Goal: Information Seeking & Learning: Learn about a topic

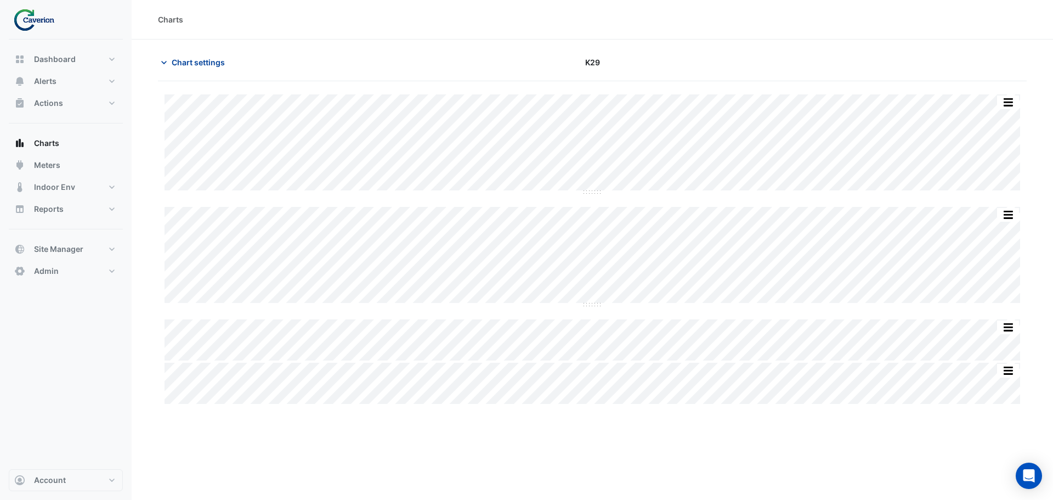
click at [199, 61] on span "Chart settings" at bounding box center [198, 62] width 53 height 12
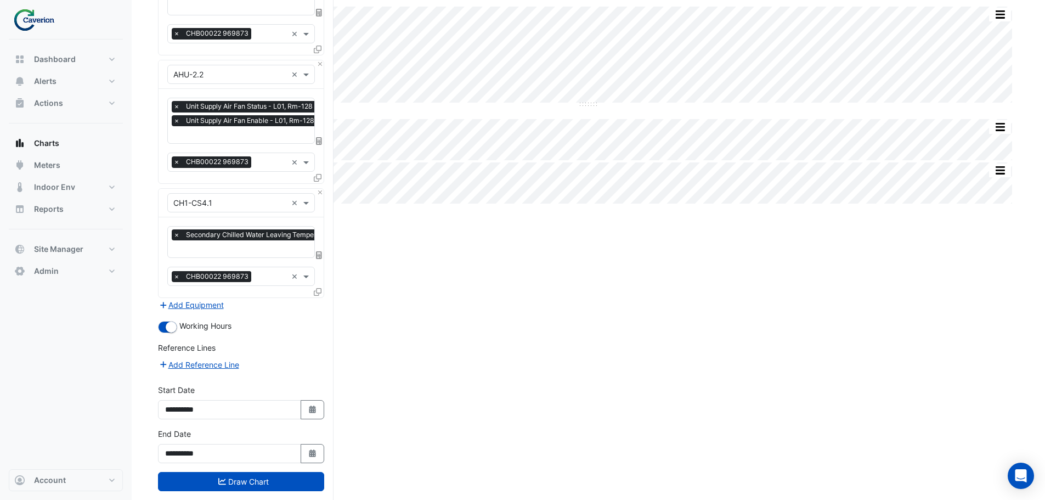
scroll to position [218, 0]
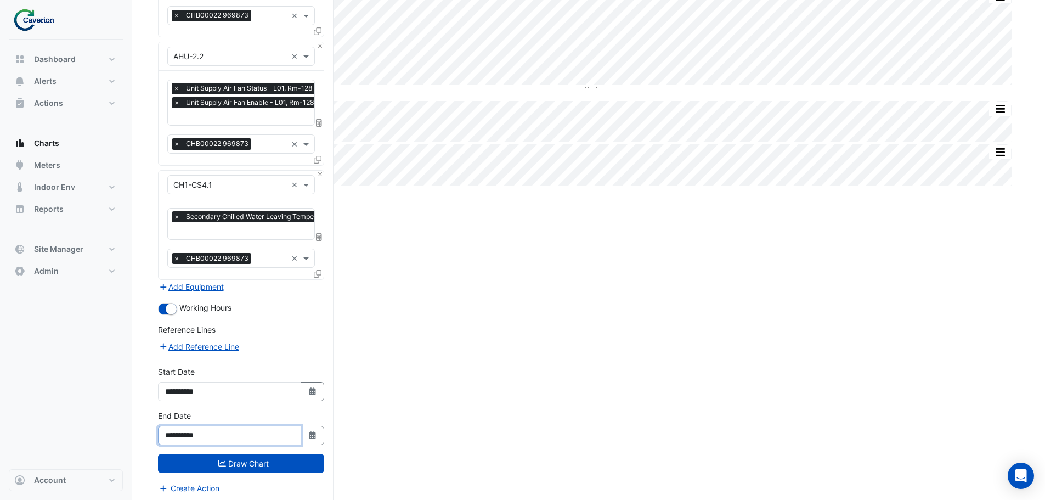
drag, startPoint x: 199, startPoint y: 430, endPoint x: 216, endPoint y: 433, distance: 16.8
click at [216, 433] on input "**********" at bounding box center [229, 435] width 143 height 19
type input "**********"
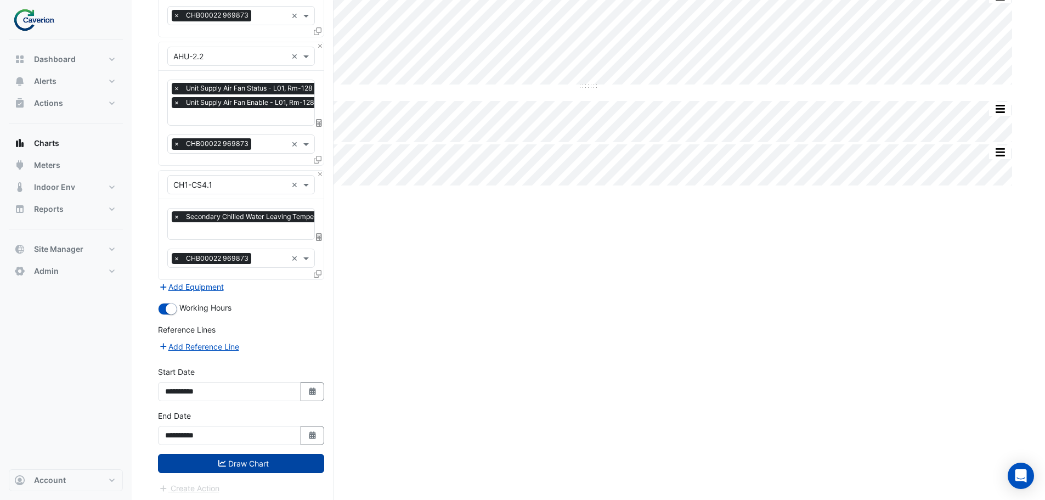
click at [248, 461] on button "Draw Chart" at bounding box center [241, 463] width 166 height 19
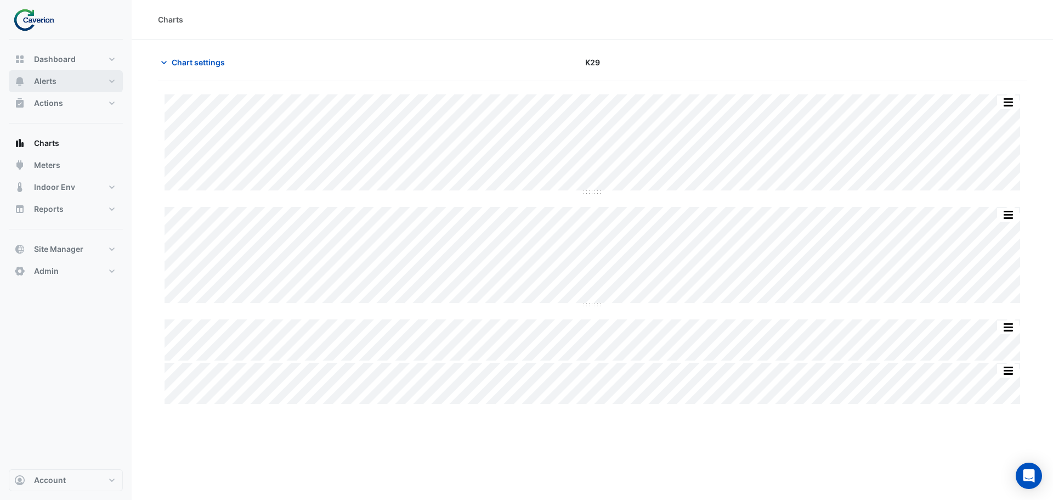
click at [64, 81] on button "Alerts" at bounding box center [66, 81] width 114 height 22
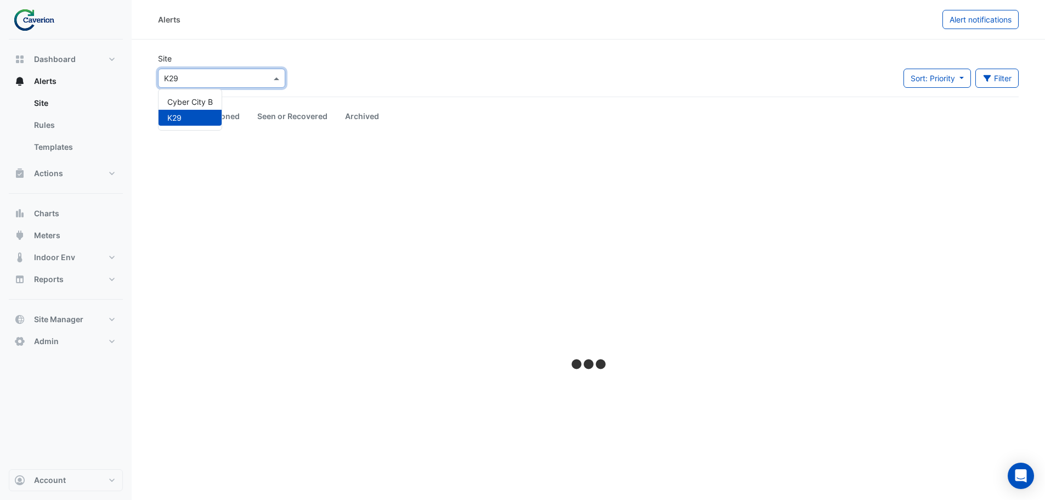
click at [244, 84] on div "Select a Site × K29" at bounding box center [221, 78] width 127 height 19
click at [208, 99] on span "Cyber City B" at bounding box center [190, 101] width 46 height 9
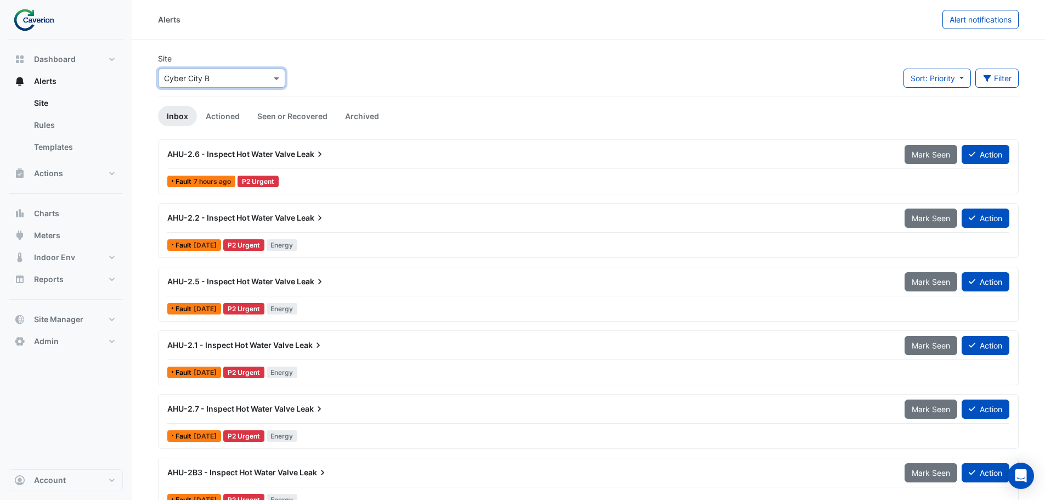
click at [236, 154] on span "AHU-2.6 - Inspect Hot Water Valve" at bounding box center [231, 153] width 128 height 9
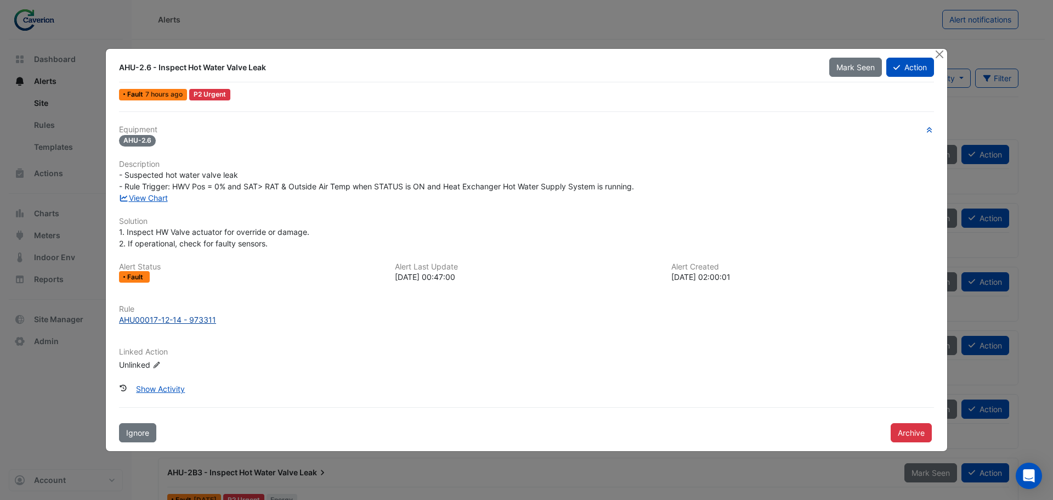
click at [181, 321] on div "AHU00017-12-14 - 973311" at bounding box center [167, 320] width 97 height 12
click at [152, 197] on link "View Chart" at bounding box center [143, 197] width 49 height 9
click at [941, 53] on button "Close" at bounding box center [940, 55] width 12 height 12
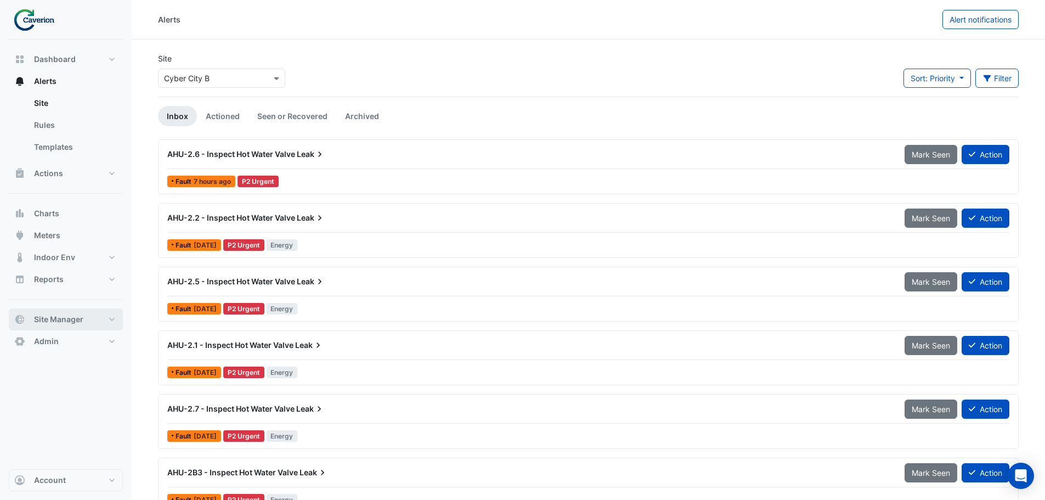
click at [76, 328] on button "Site Manager" at bounding box center [66, 319] width 114 height 22
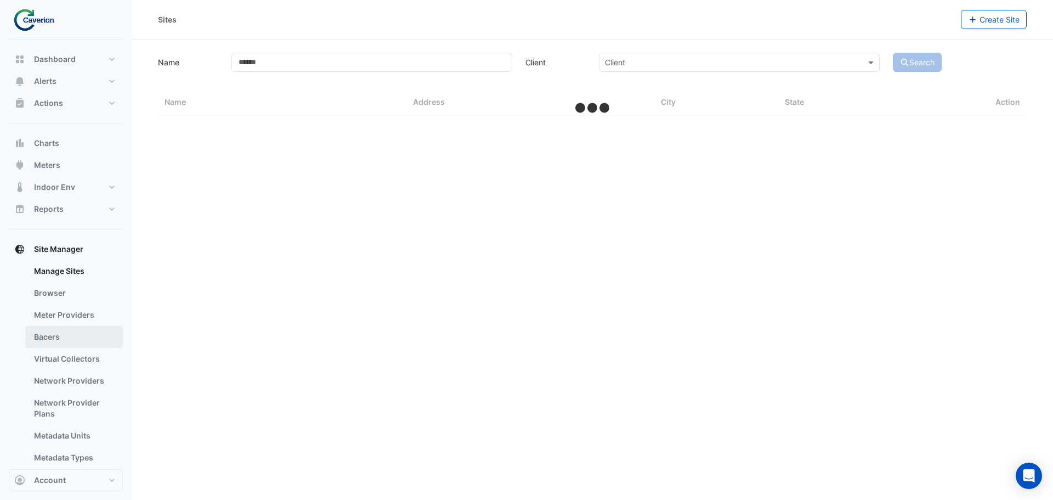
select select "***"
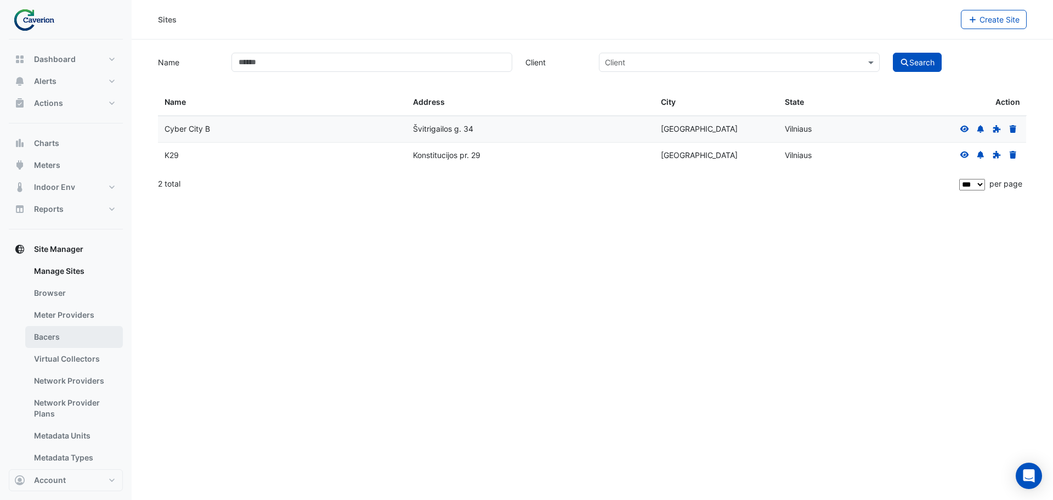
click at [56, 335] on link "Bacers" at bounding box center [74, 337] width 98 height 22
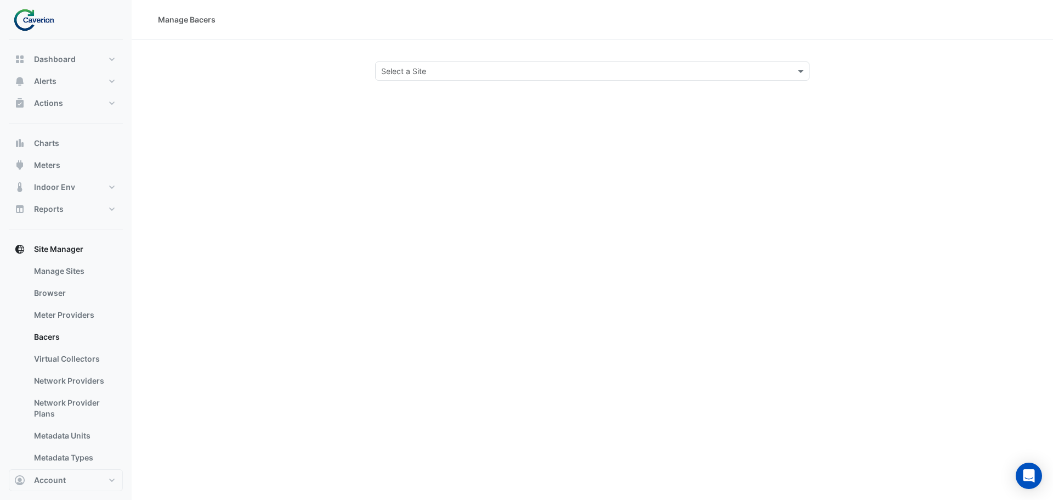
click at [445, 72] on input "text" at bounding box center [581, 72] width 400 height 12
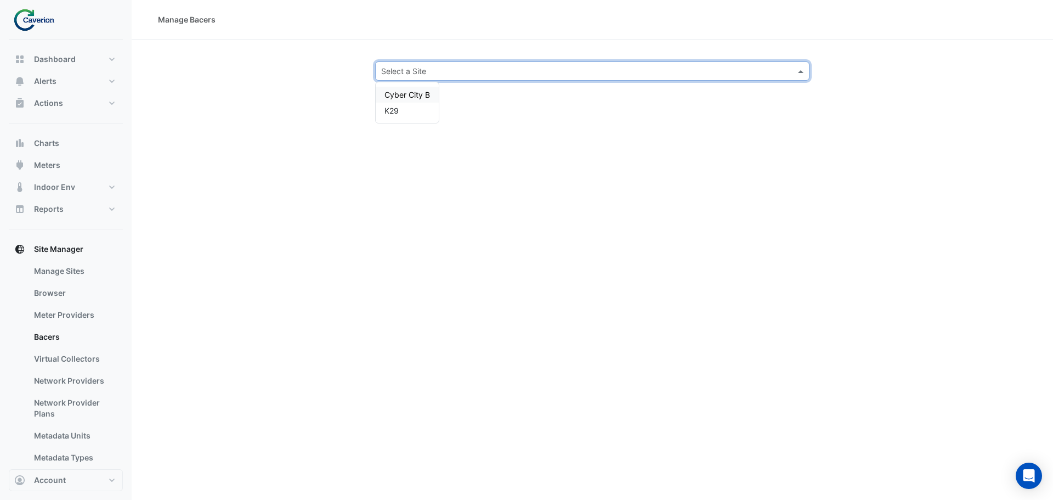
click at [416, 90] on span "Cyber City B" at bounding box center [407, 94] width 46 height 9
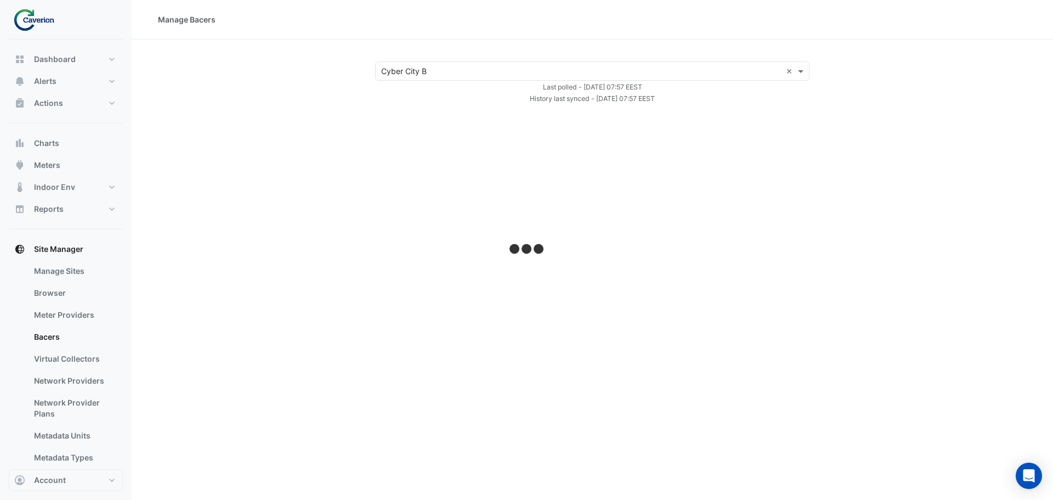
select select "***"
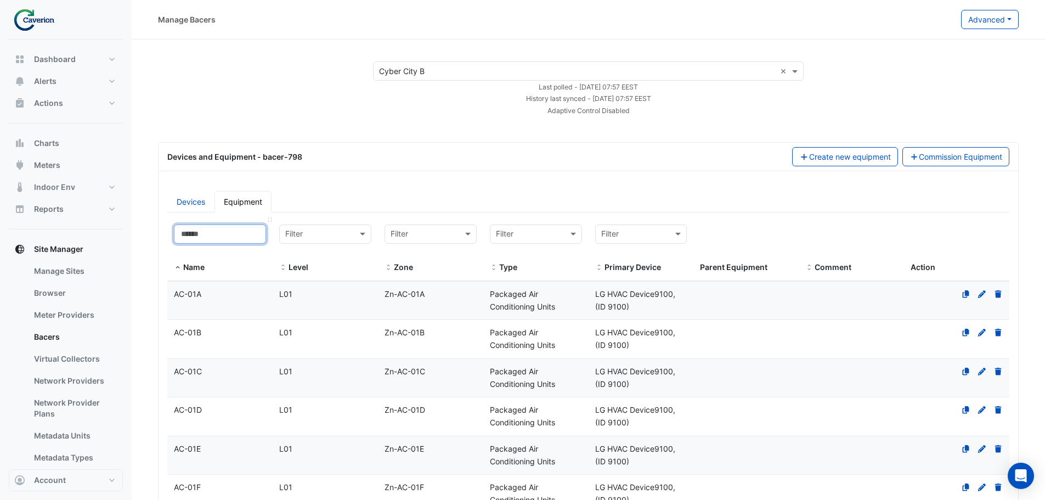
click at [237, 234] on input at bounding box center [220, 233] width 92 height 19
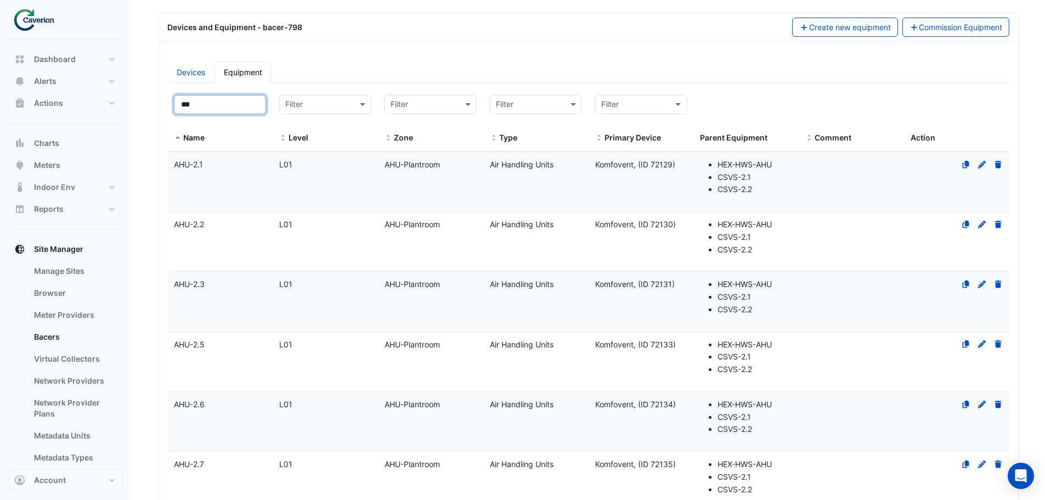
scroll to position [165, 0]
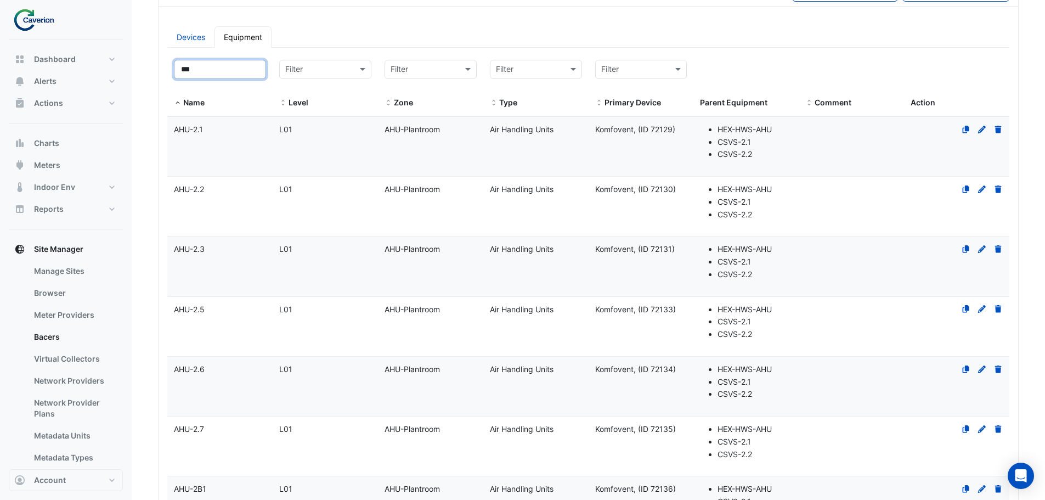
type input "***"
click at [234, 386] on datatable-body-cell "Name AHU-2.6" at bounding box center [219, 386] width 105 height 59
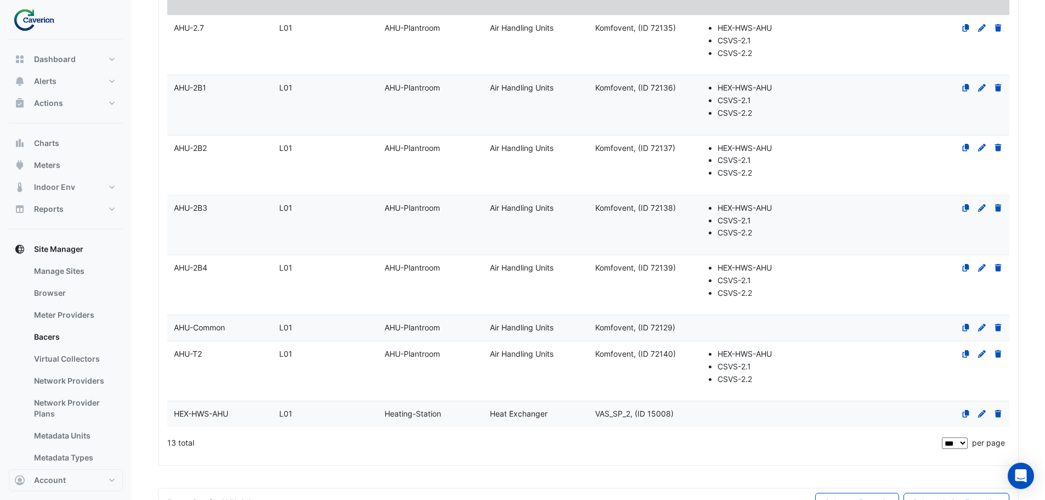
scroll to position [646, 0]
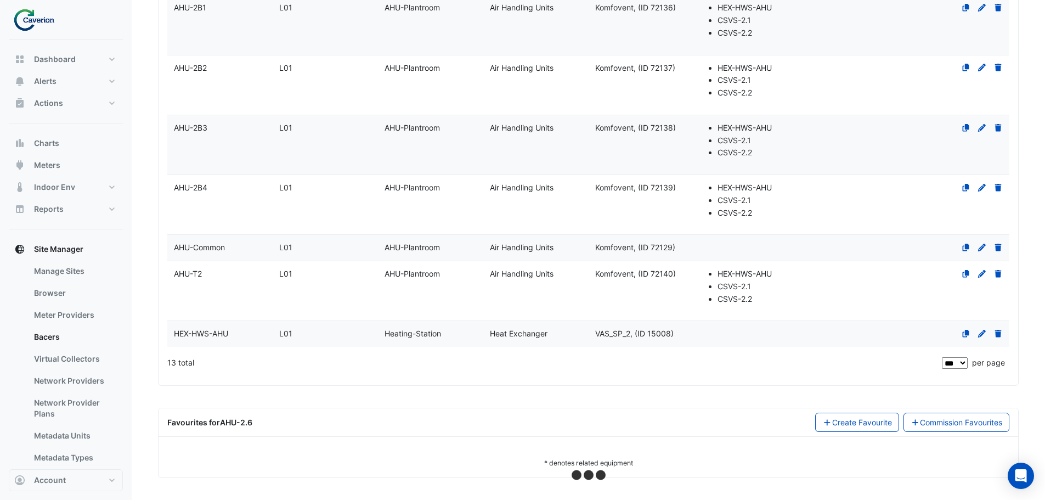
select select "***"
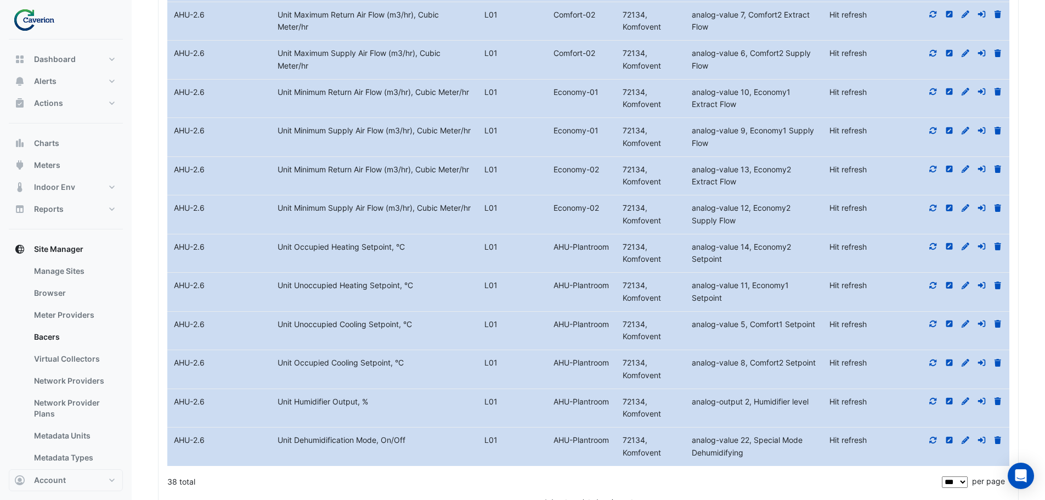
scroll to position [2220, 0]
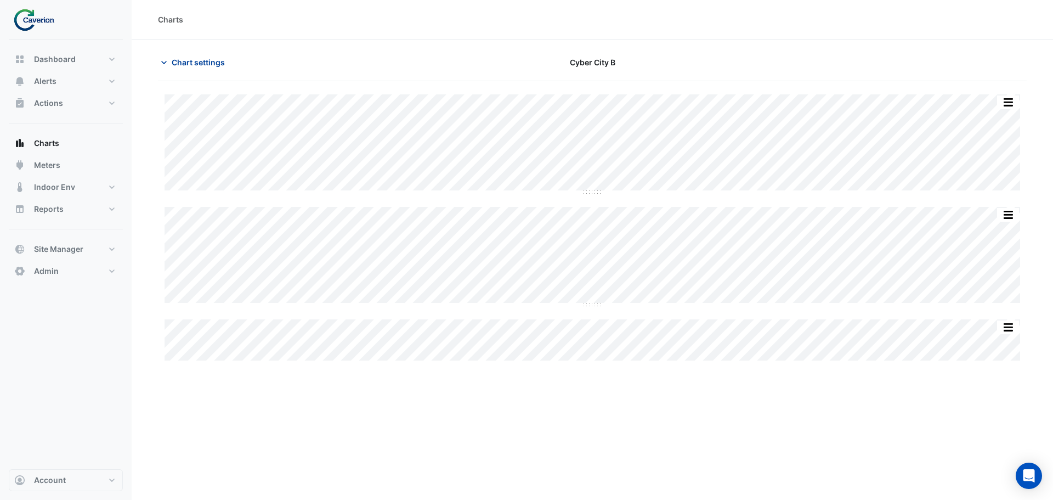
click at [168, 60] on icon "button" at bounding box center [164, 62] width 11 height 11
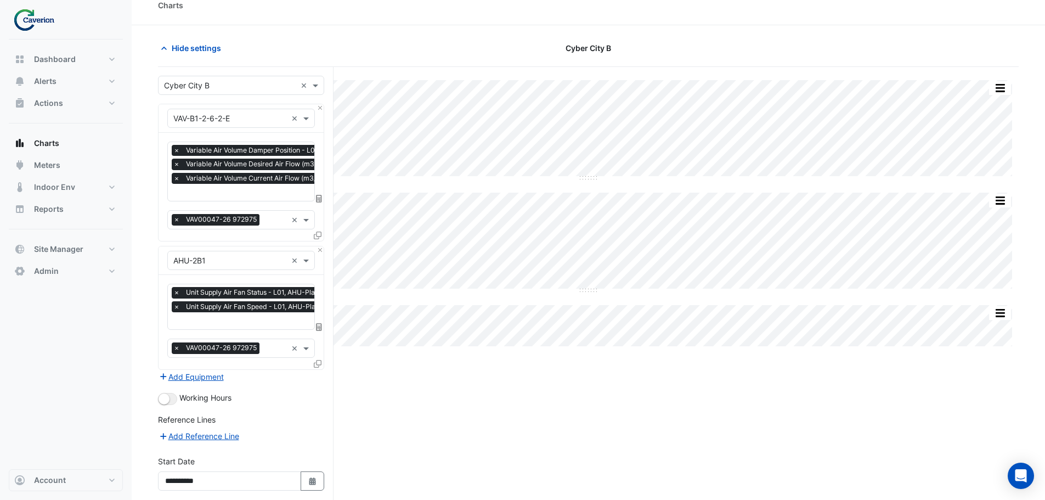
scroll to position [105, 0]
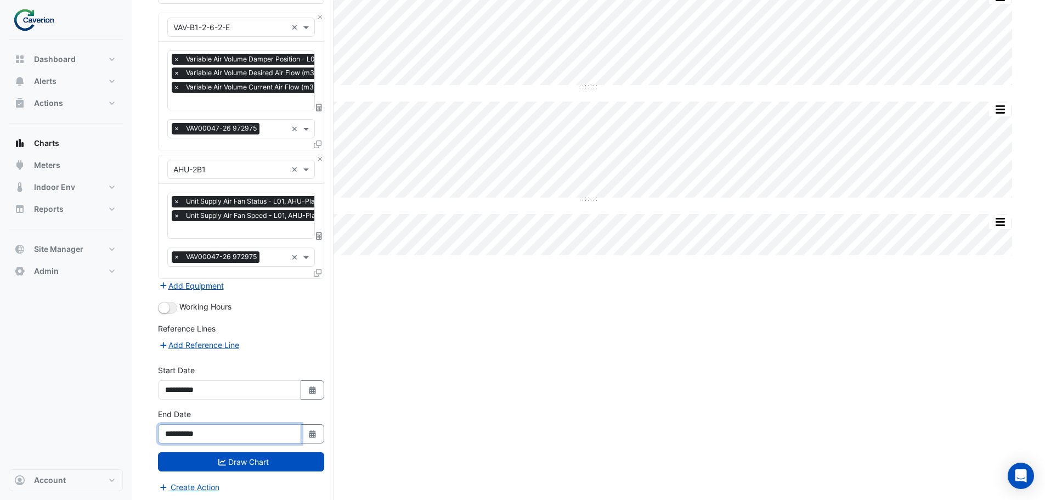
click at [223, 434] on input "**********" at bounding box center [229, 433] width 143 height 19
drag, startPoint x: 211, startPoint y: 435, endPoint x: 201, endPoint y: 437, distance: 9.9
click at [201, 437] on input "**********" at bounding box center [229, 433] width 143 height 19
type input "**********"
click at [219, 458] on icon "submit" at bounding box center [222, 462] width 8 height 8
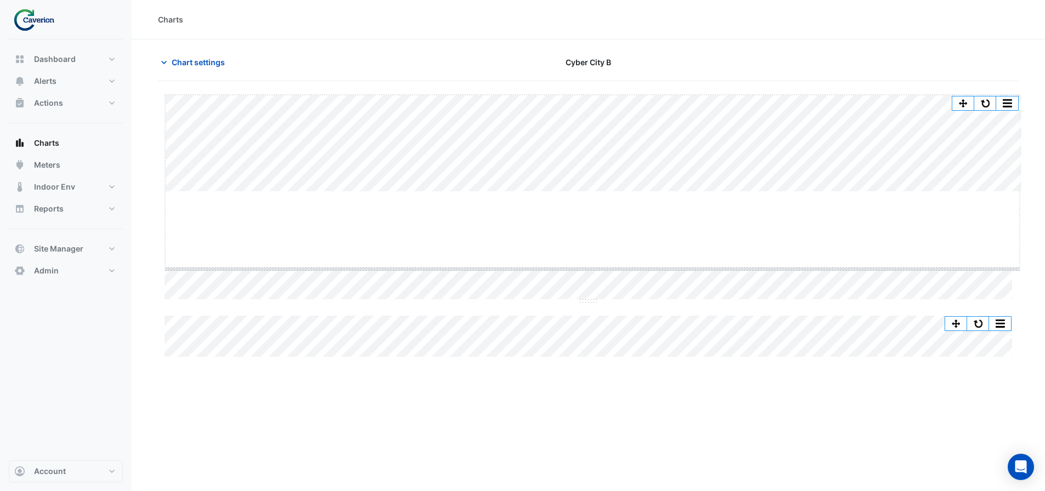
drag, startPoint x: 590, startPoint y: 190, endPoint x: 586, endPoint y: 269, distance: 79.1
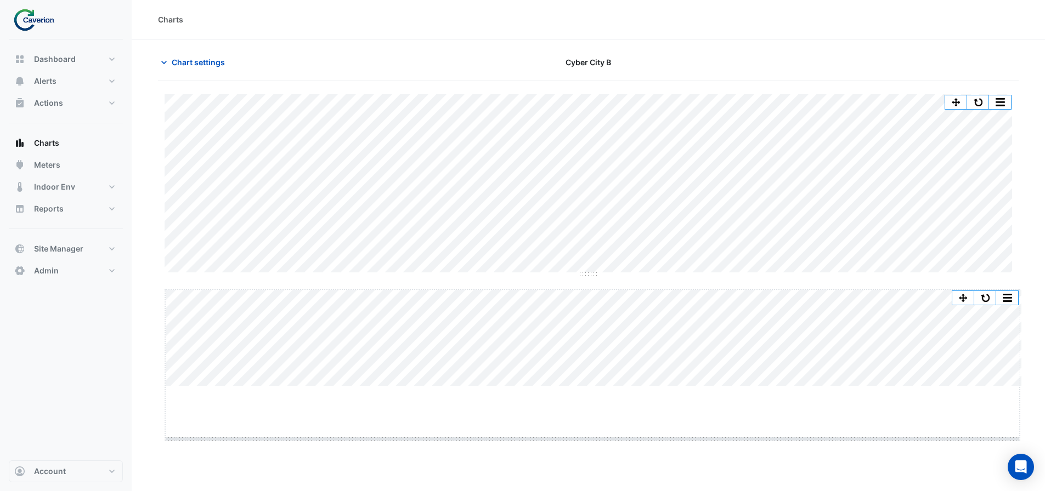
drag, startPoint x: 597, startPoint y: 388, endPoint x: 609, endPoint y: 439, distance: 52.9
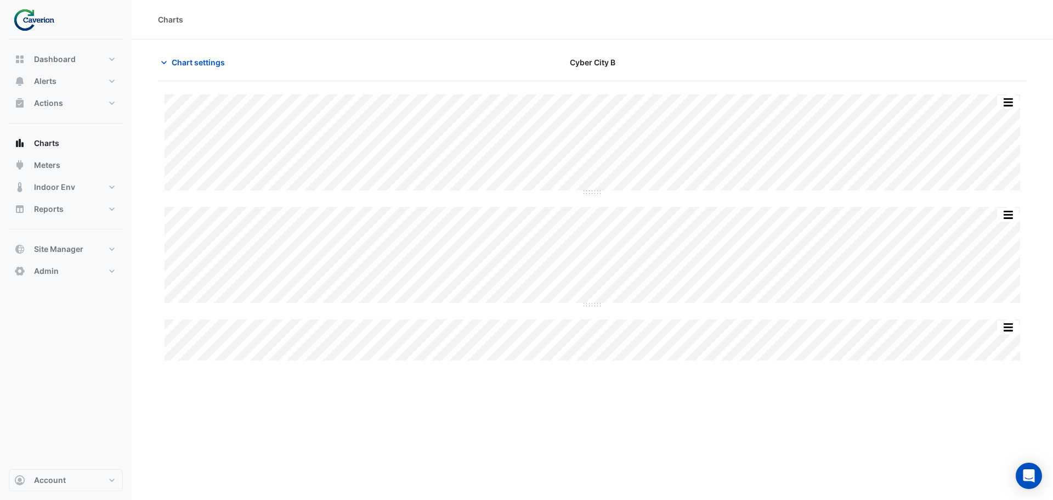
type input "**********"
click at [190, 64] on span "Chart settings" at bounding box center [198, 62] width 53 height 12
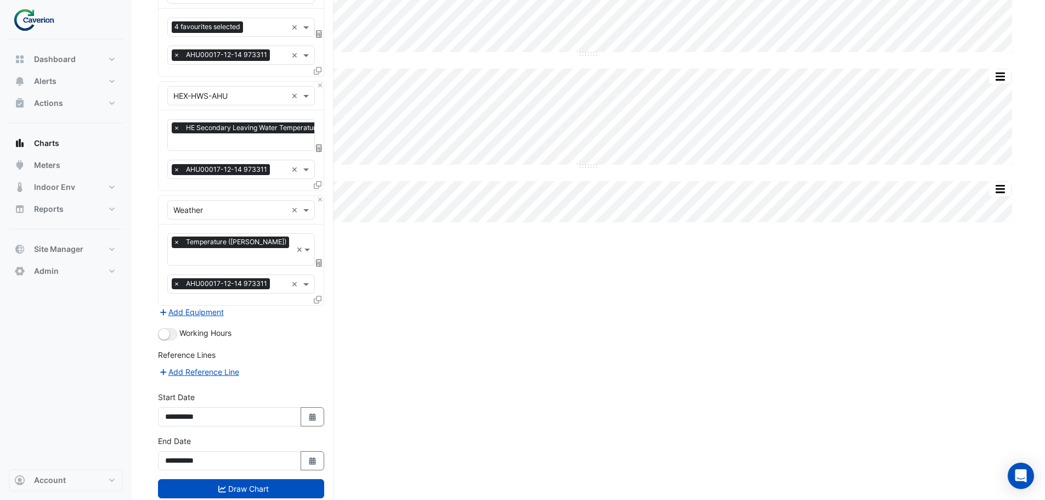
scroll to position [153, 0]
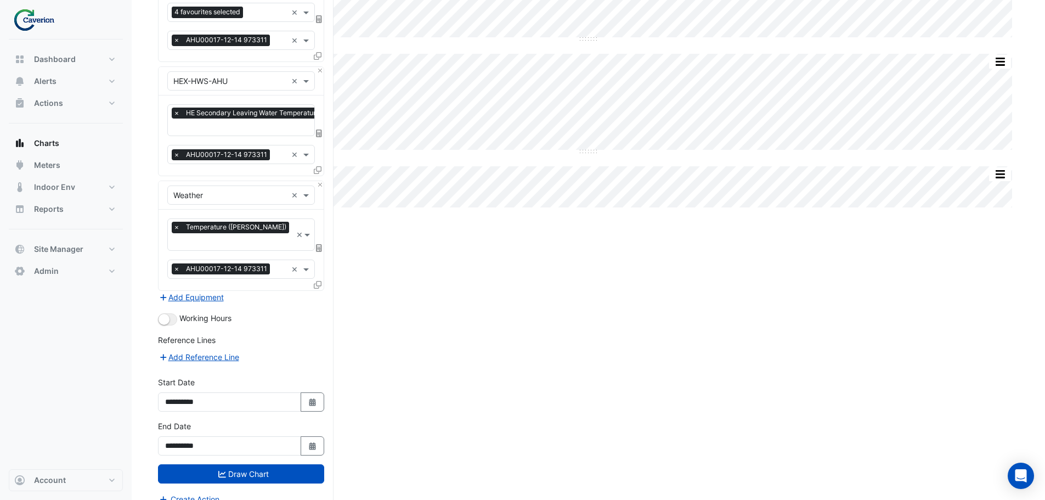
click at [441, 386] on div "Split by Equip Split All Split None Print Save as JPEG Save as PNG Pivot Data T…" at bounding box center [588, 221] width 861 height 586
drag, startPoint x: 294, startPoint y: 459, endPoint x: 361, endPoint y: 433, distance: 71.7
click at [294, 464] on button "Draw Chart" at bounding box center [241, 473] width 166 height 19
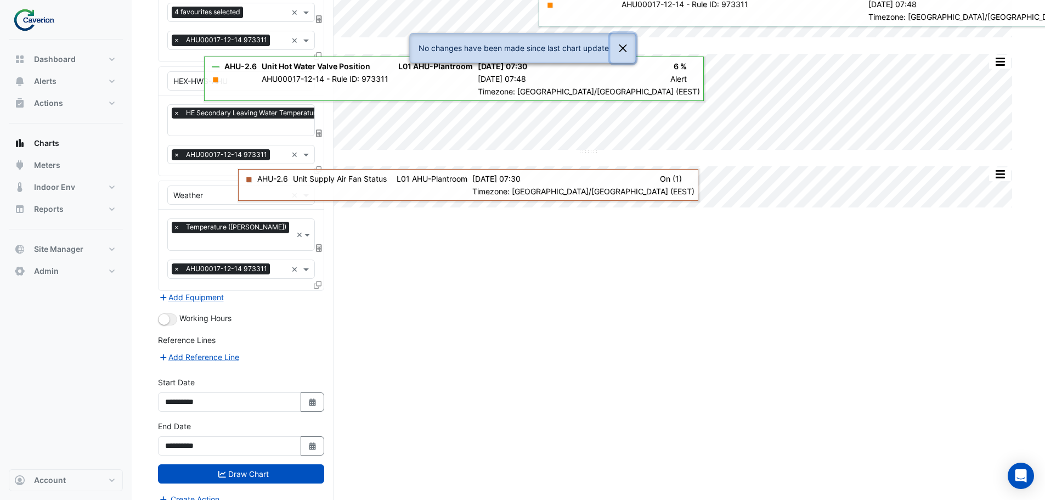
click at [620, 49] on button "Close" at bounding box center [622, 48] width 25 height 30
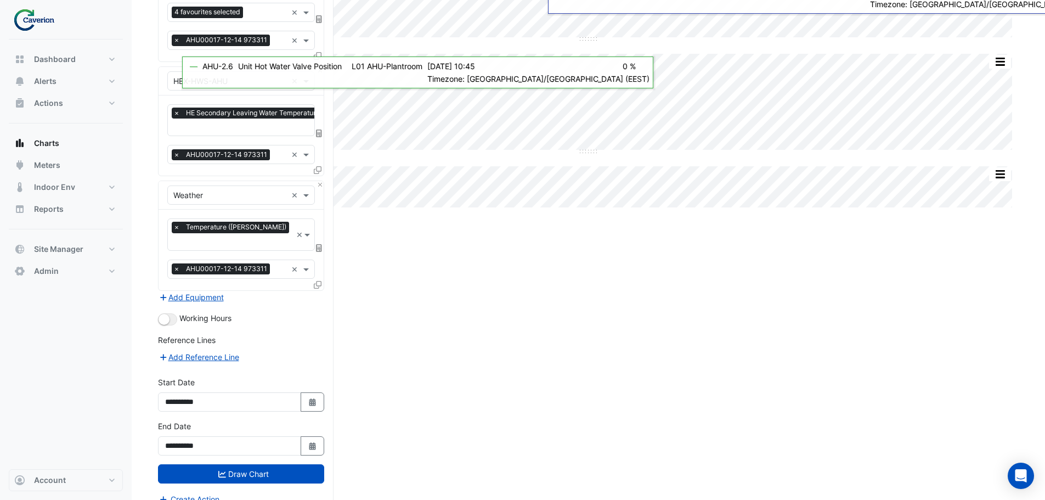
click at [457, 329] on div "Split by Equip Split All Split None Print Save as JPEG Save as PNG Pivot Data T…" at bounding box center [588, 221] width 861 height 586
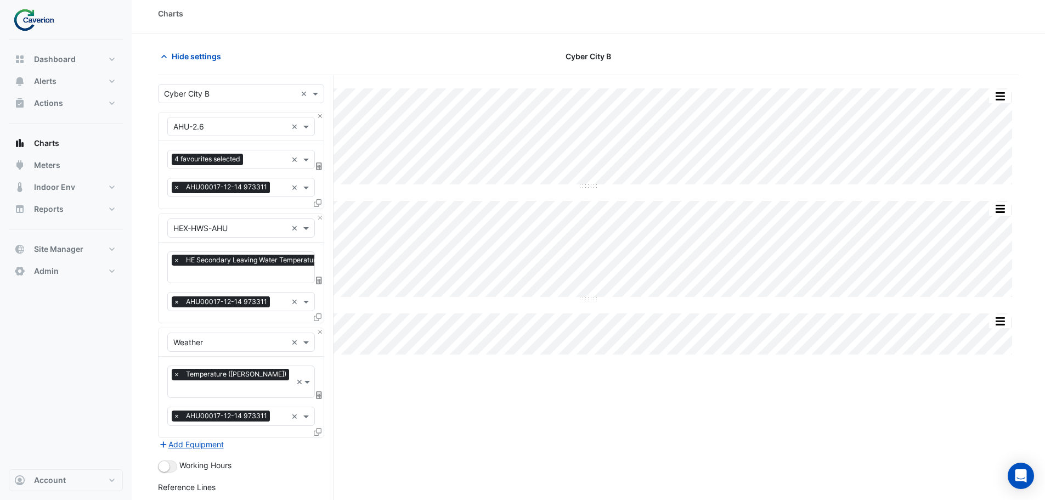
scroll to position [0, 0]
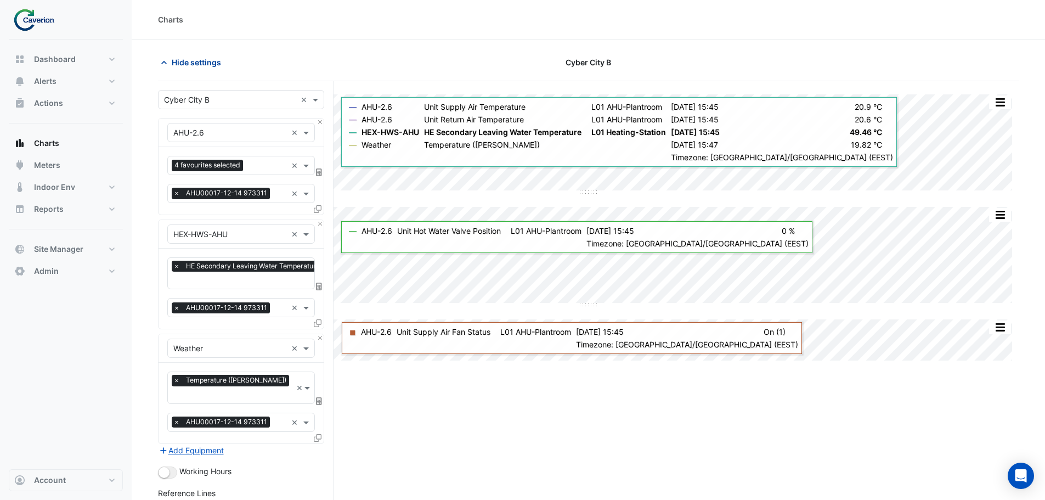
click at [167, 65] on icon "button" at bounding box center [164, 62] width 11 height 11
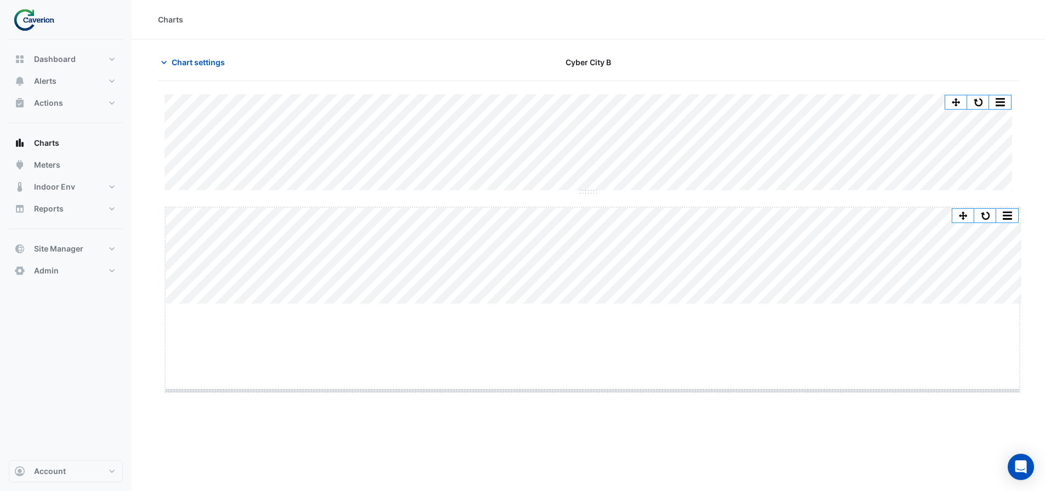
drag, startPoint x: 598, startPoint y: 305, endPoint x: 597, endPoint y: 392, distance: 86.7
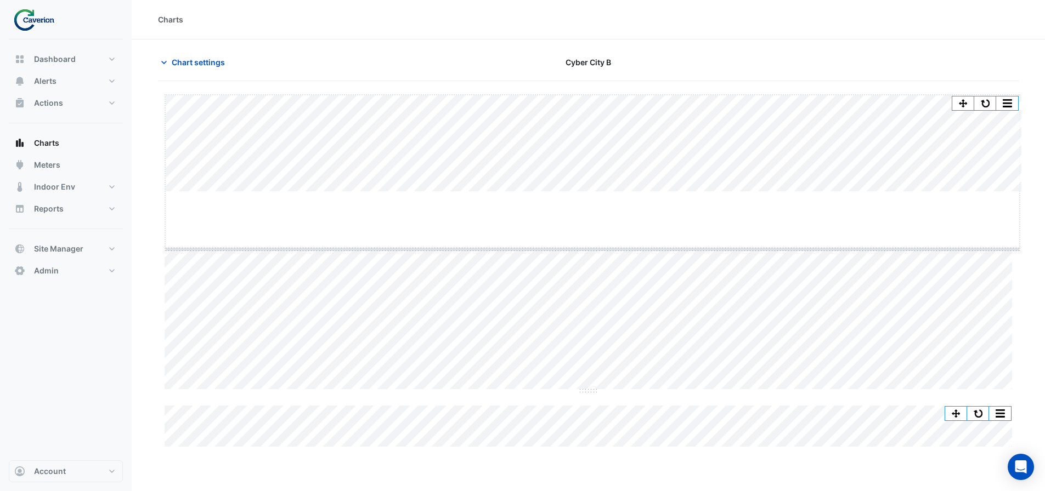
drag, startPoint x: 596, startPoint y: 192, endPoint x: 604, endPoint y: 250, distance: 58.2
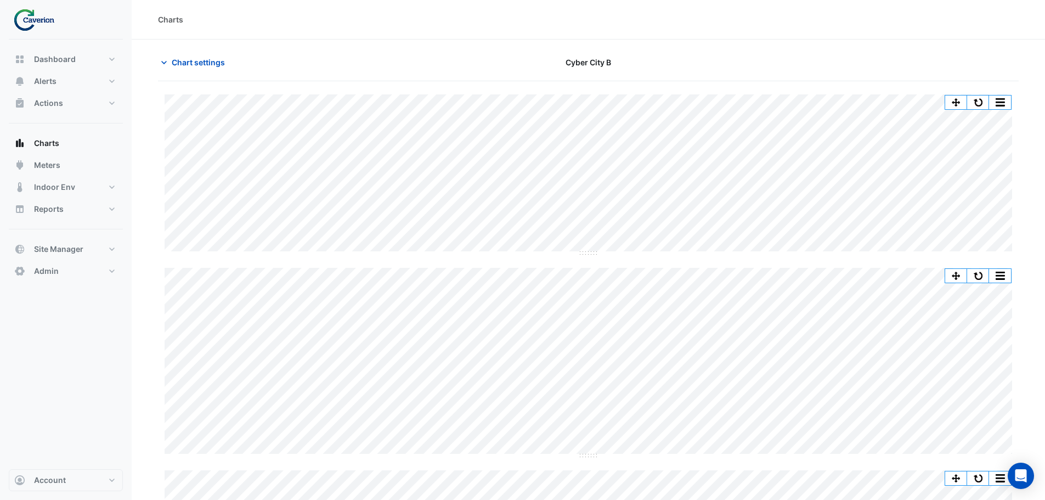
click at [810, 38] on div "Charts" at bounding box center [588, 19] width 913 height 39
click at [489, 56] on div "Cyber City B" at bounding box center [588, 62] width 291 height 19
click at [168, 62] on icon "button" at bounding box center [164, 62] width 11 height 11
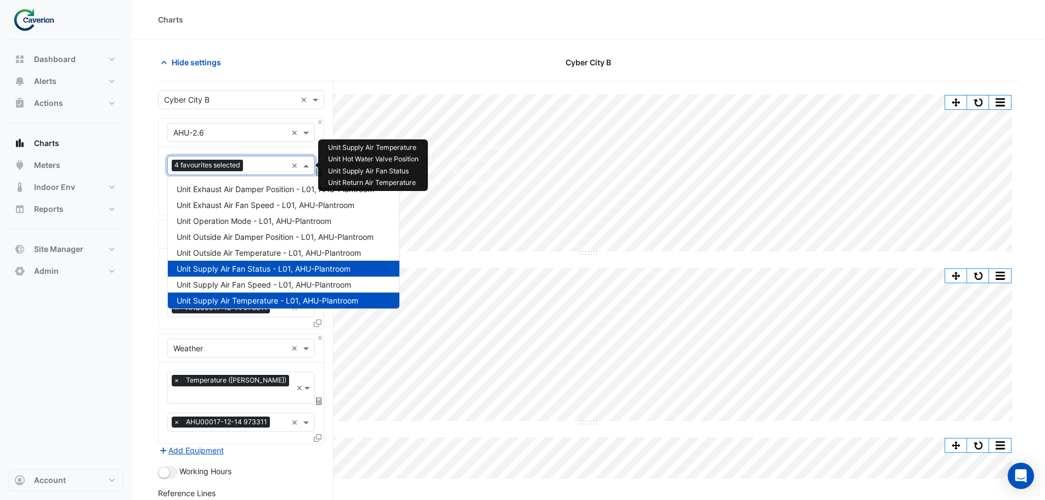
click at [269, 167] on input "text" at bounding box center [266, 167] width 39 height 12
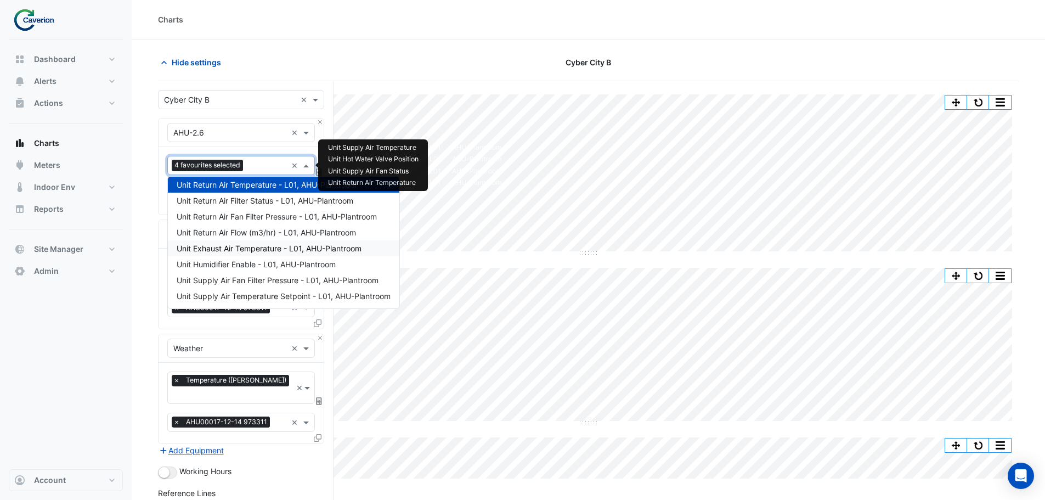
scroll to position [314, 0]
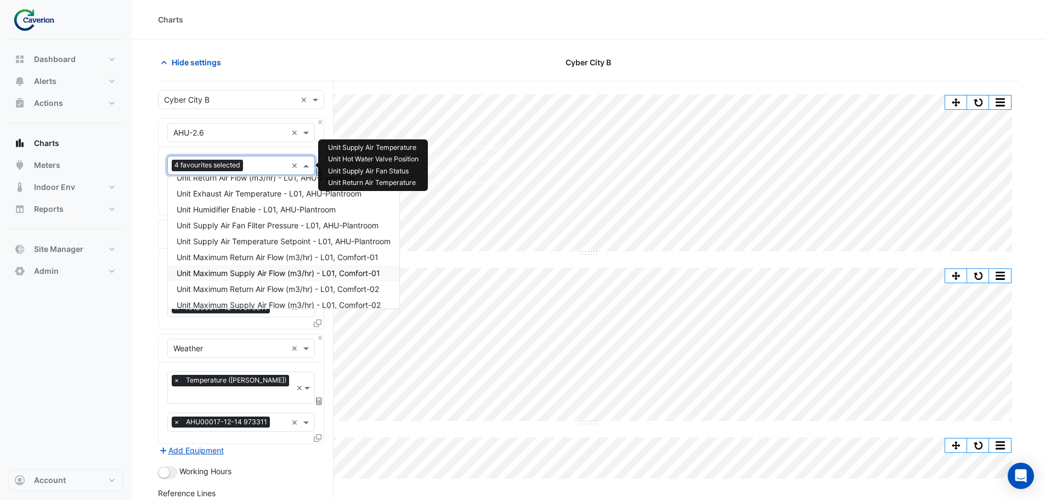
click at [278, 273] on span "Unit Maximum Supply Air Flow (m3/hr) - L01, Comfort-01" at bounding box center [278, 272] width 203 height 9
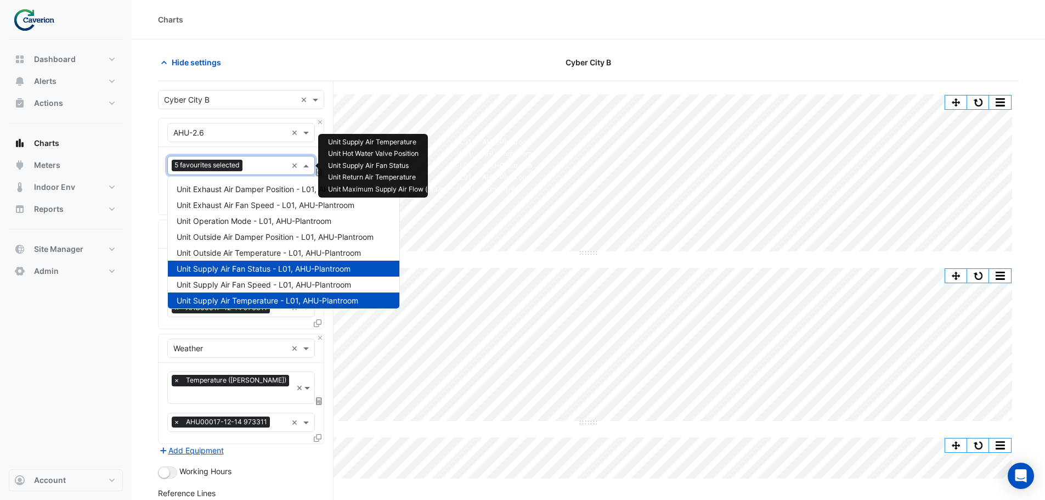
click at [270, 168] on input "text" at bounding box center [267, 167] width 40 height 12
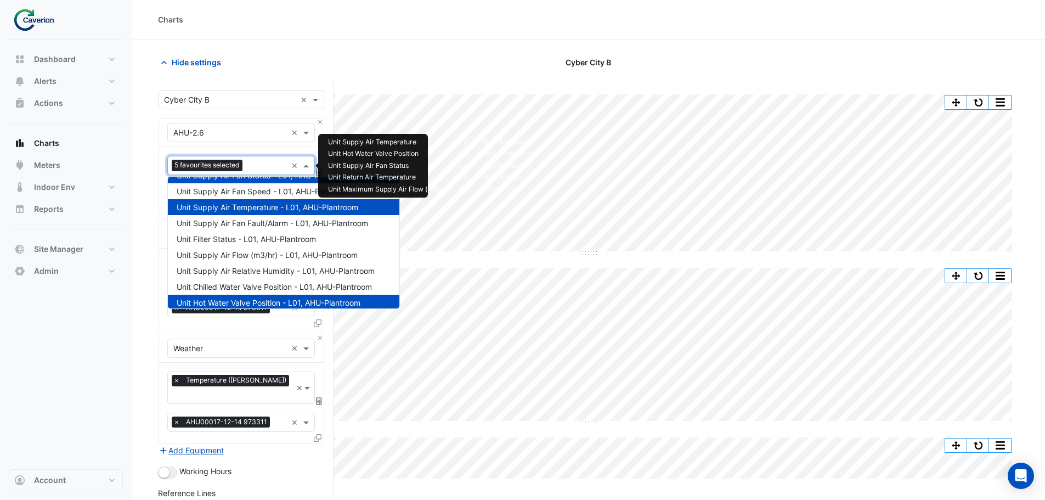
scroll to position [110, 0]
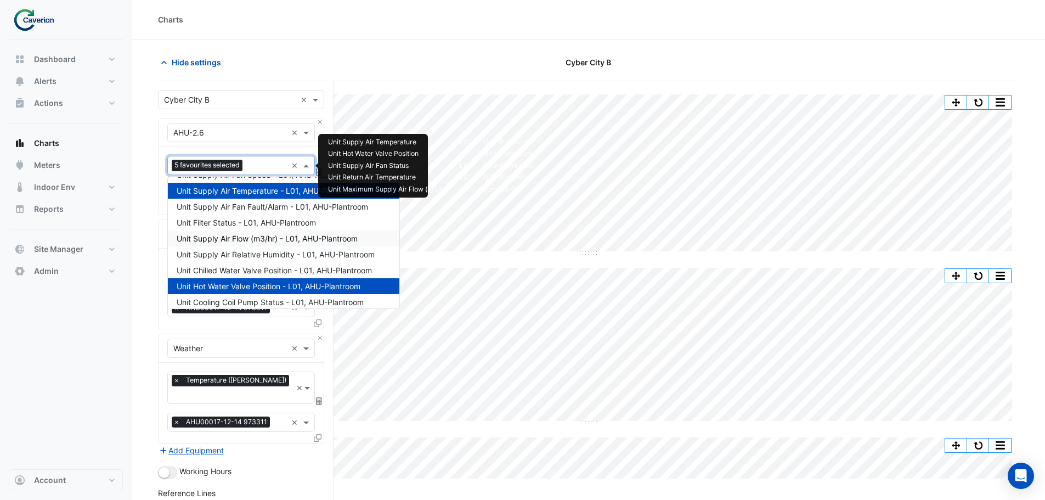
click at [290, 235] on span "Unit Supply Air Flow (m3/hr) - L01, AHU-Plantroom" at bounding box center [267, 238] width 181 height 9
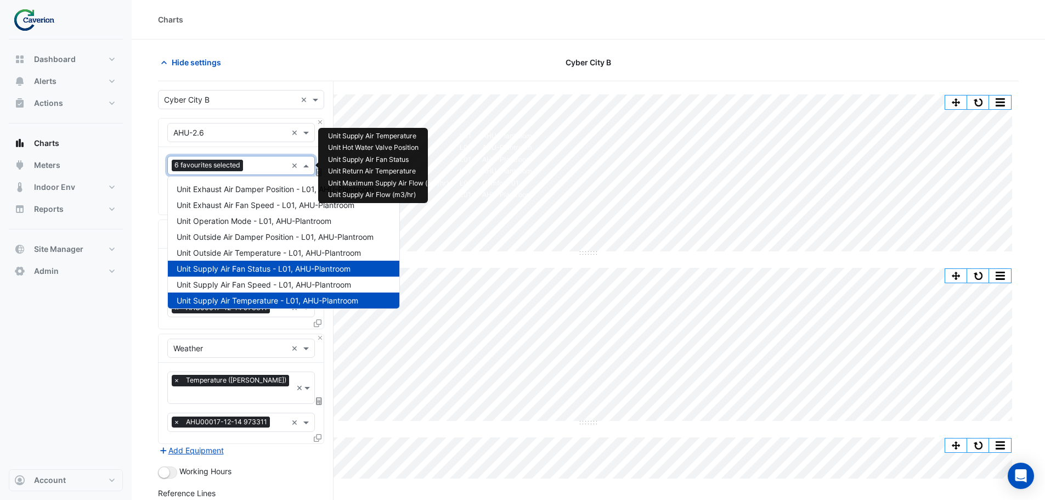
click at [269, 168] on input "text" at bounding box center [266, 167] width 39 height 12
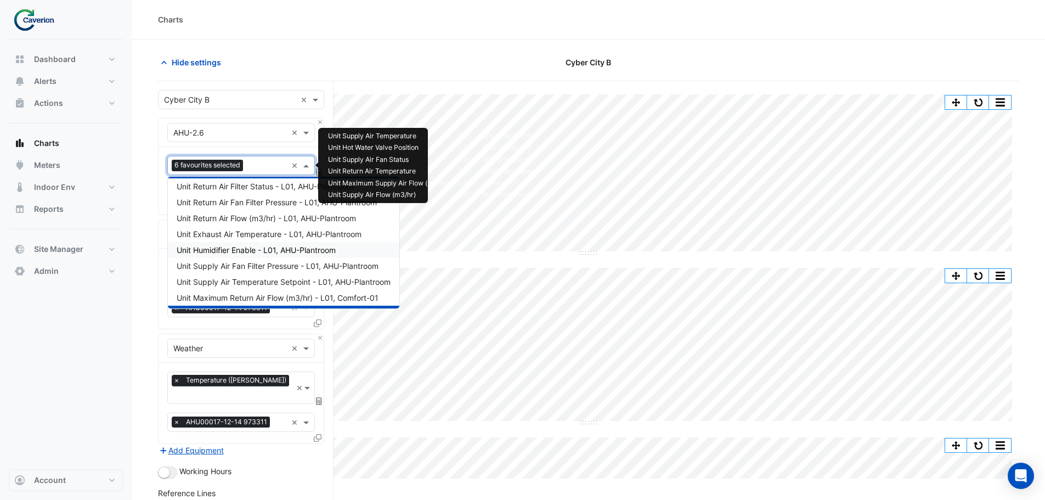
scroll to position [328, 0]
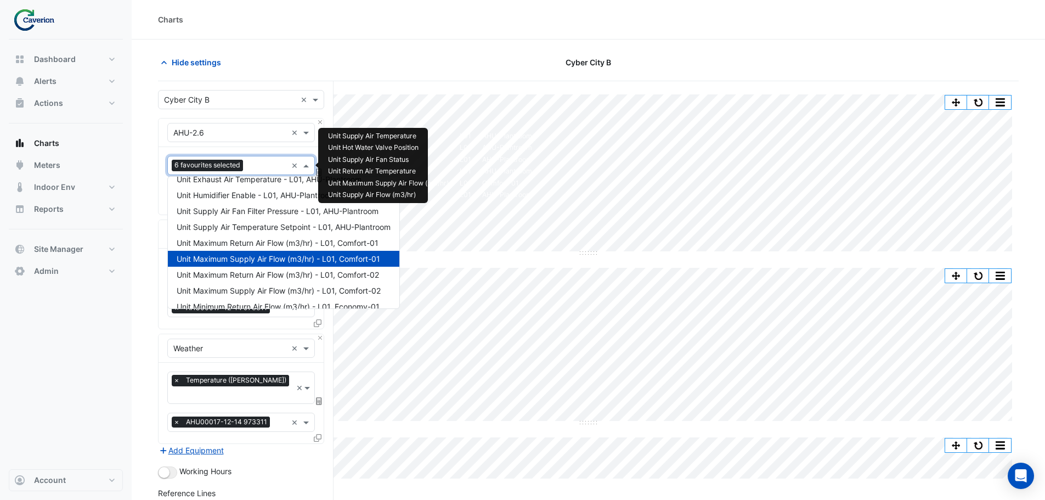
click at [299, 258] on span "Unit Maximum Supply Air Flow (m3/hr) - L01, Comfort-01" at bounding box center [278, 258] width 203 height 9
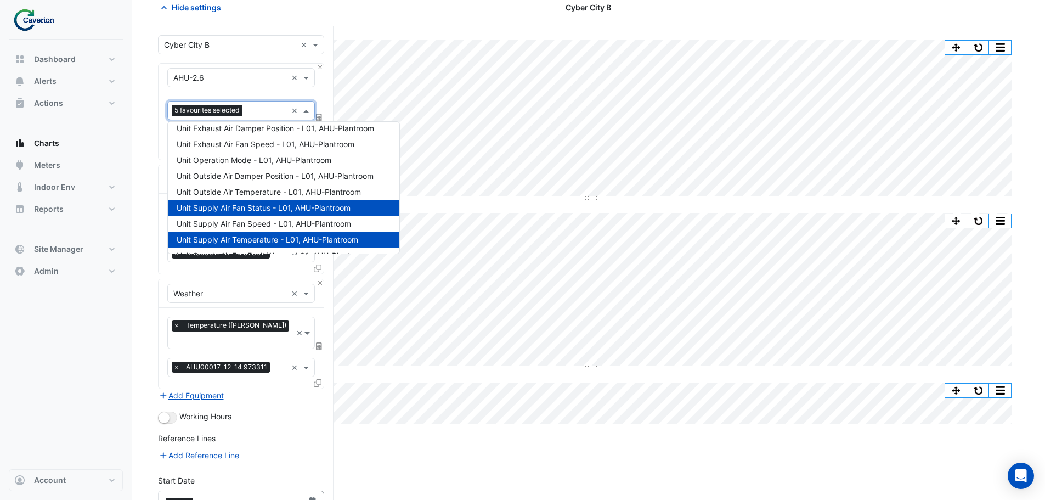
scroll to position [0, 0]
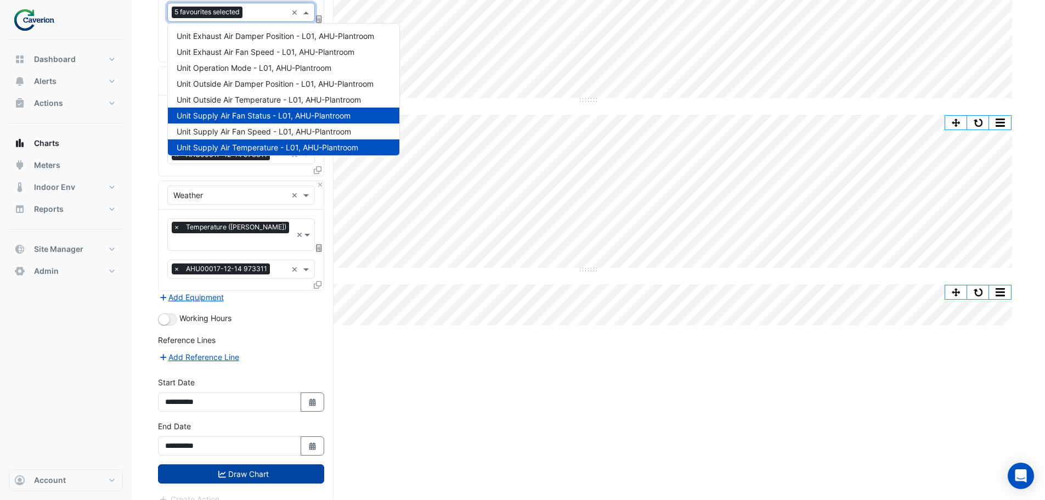
click at [244, 466] on button "Draw Chart" at bounding box center [241, 473] width 166 height 19
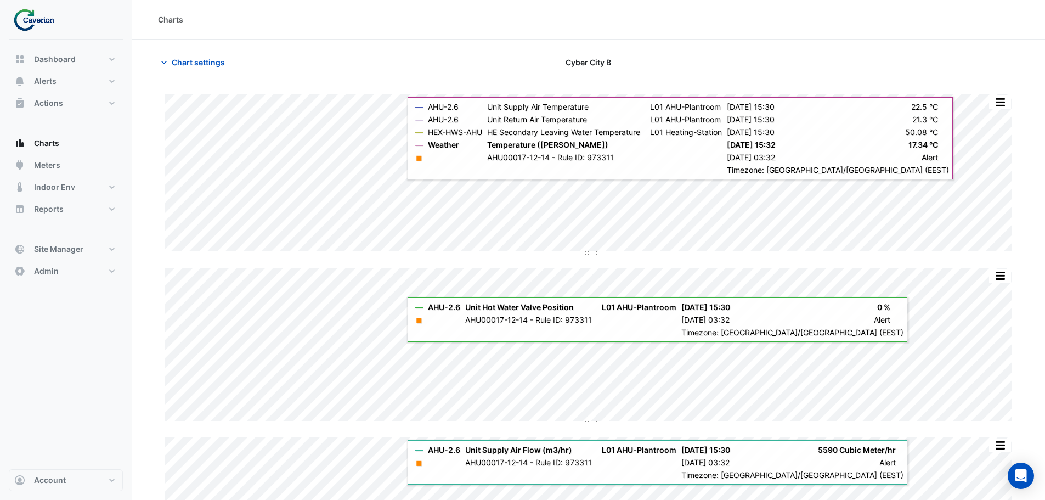
scroll to position [55, 0]
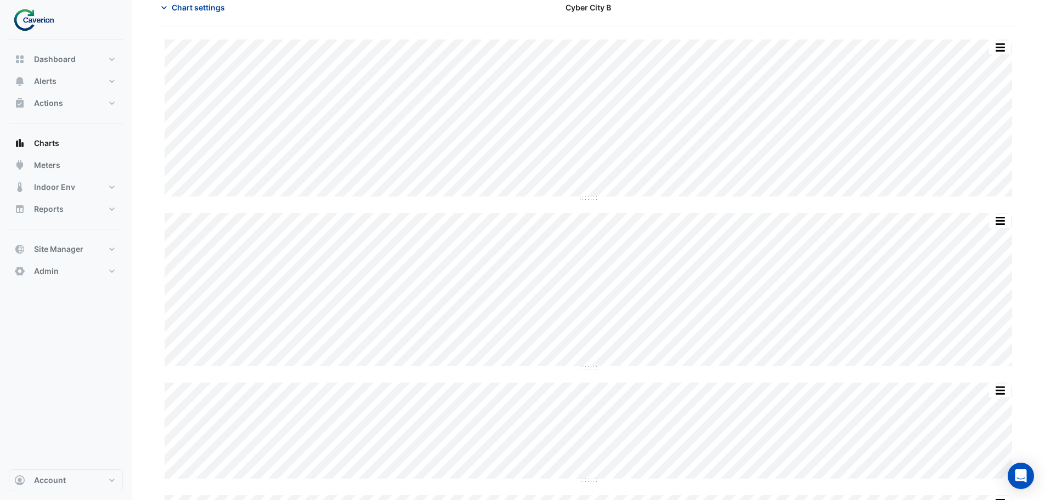
click at [194, 7] on span "Chart settings" at bounding box center [198, 8] width 53 height 12
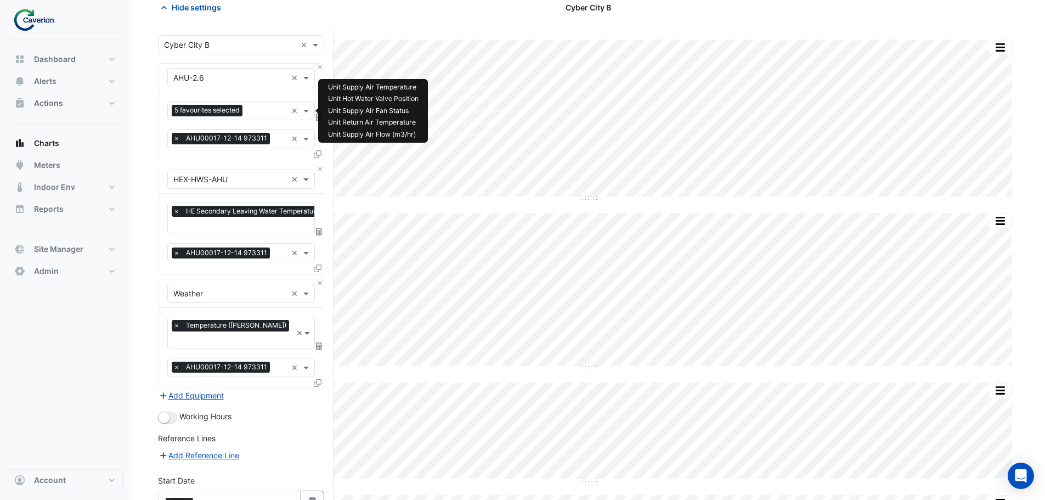
click at [276, 110] on input "text" at bounding box center [267, 112] width 40 height 12
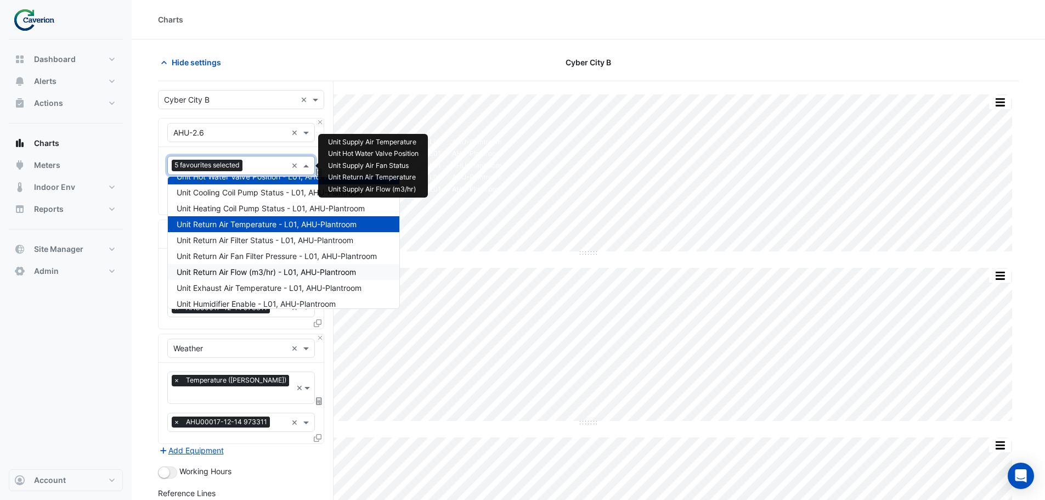
scroll to position [274, 0]
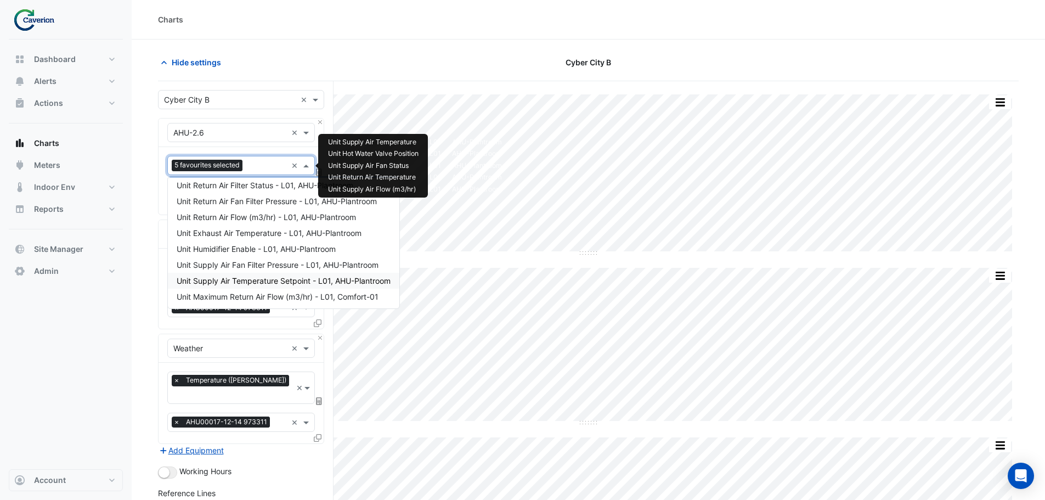
click at [297, 281] on span "Unit Supply Air Temperature Setpoint - L01, AHU-Plantroom" at bounding box center [284, 280] width 214 height 9
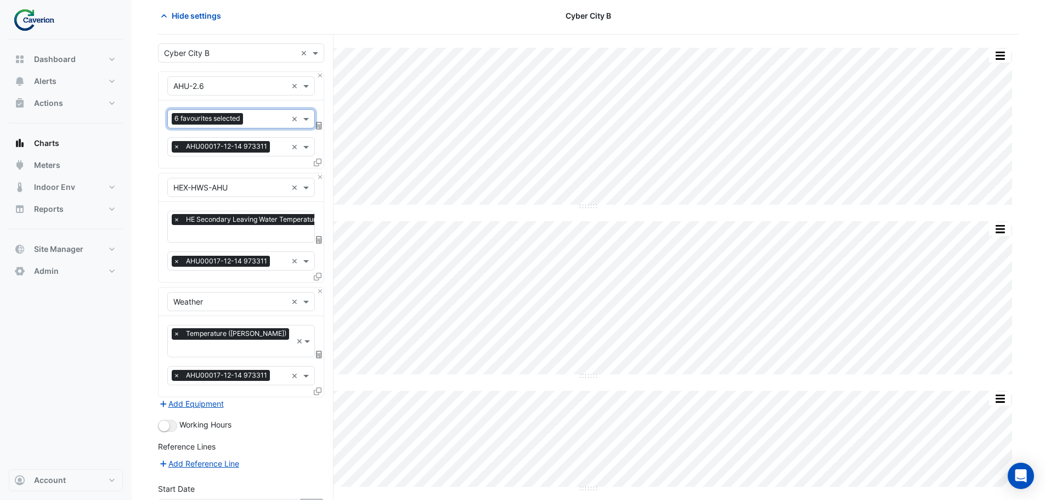
scroll to position [153, 0]
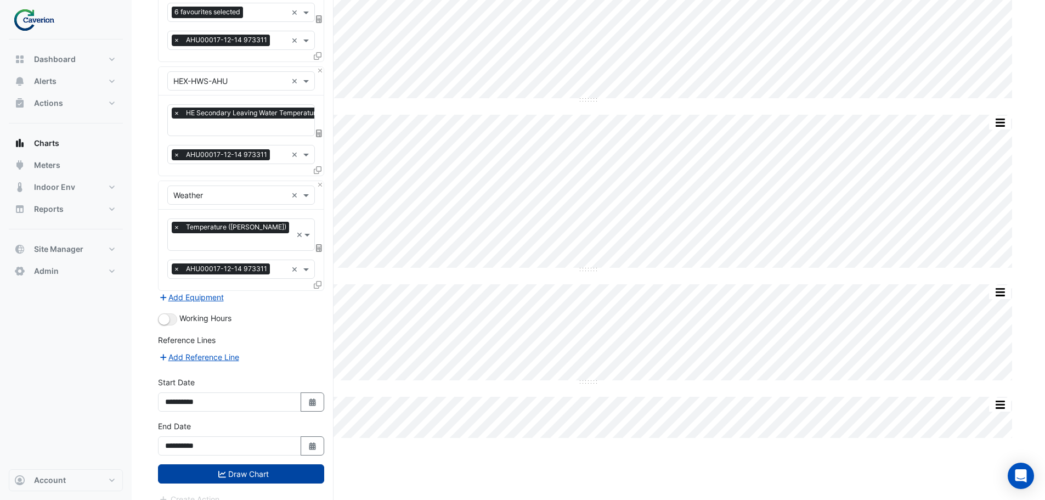
click at [223, 471] on icon "submit" at bounding box center [222, 474] width 8 height 7
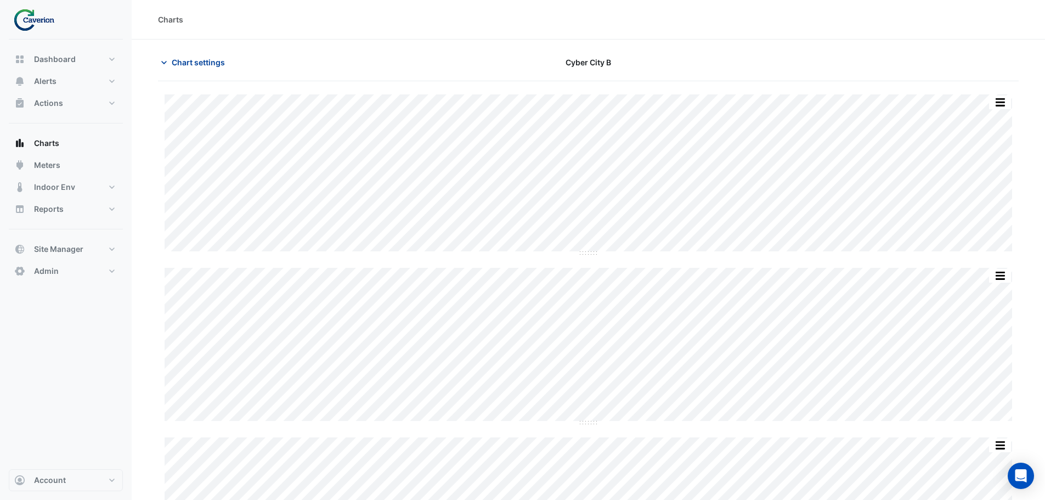
click at [191, 61] on span "Chart settings" at bounding box center [198, 62] width 53 height 12
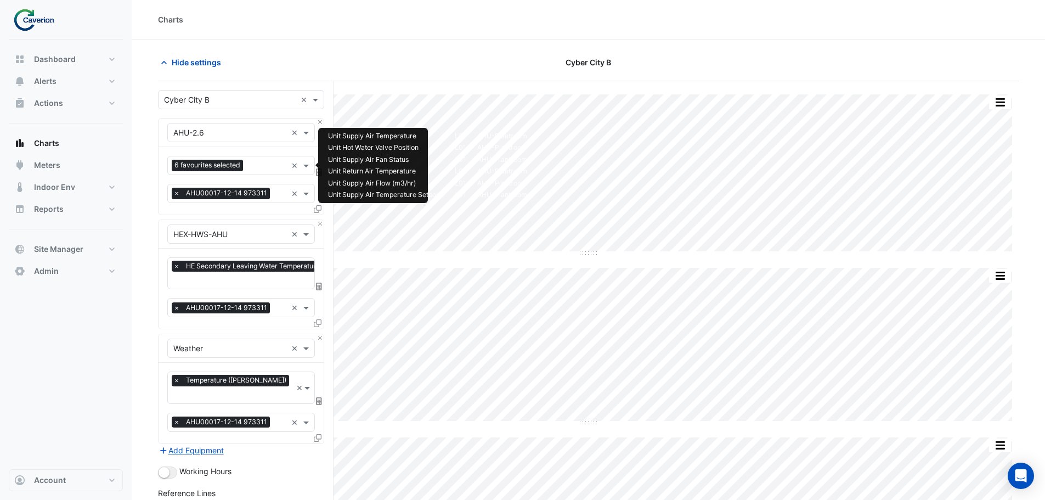
click at [273, 162] on input "text" at bounding box center [266, 167] width 39 height 12
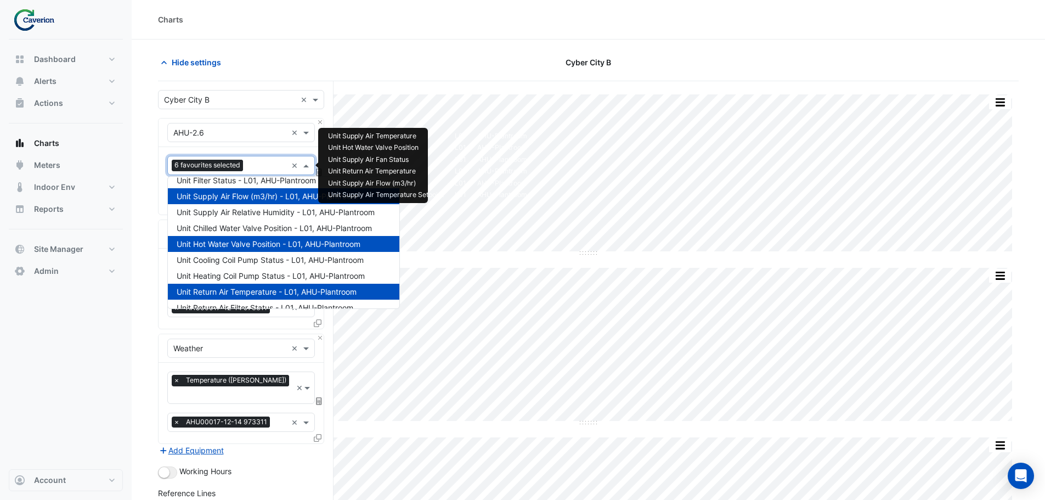
scroll to position [151, 0]
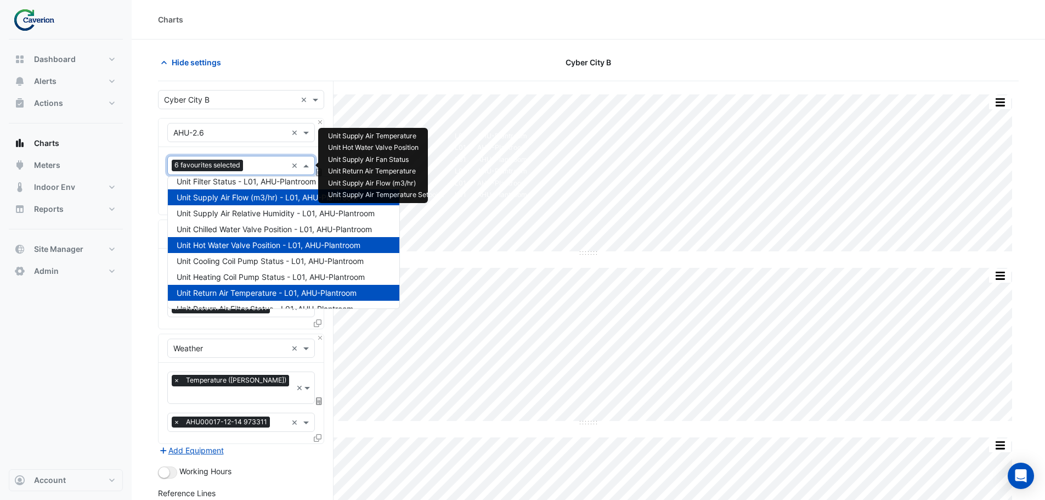
click at [252, 290] on span "Unit Return Air Temperature - L01, AHU-Plantroom" at bounding box center [267, 292] width 180 height 9
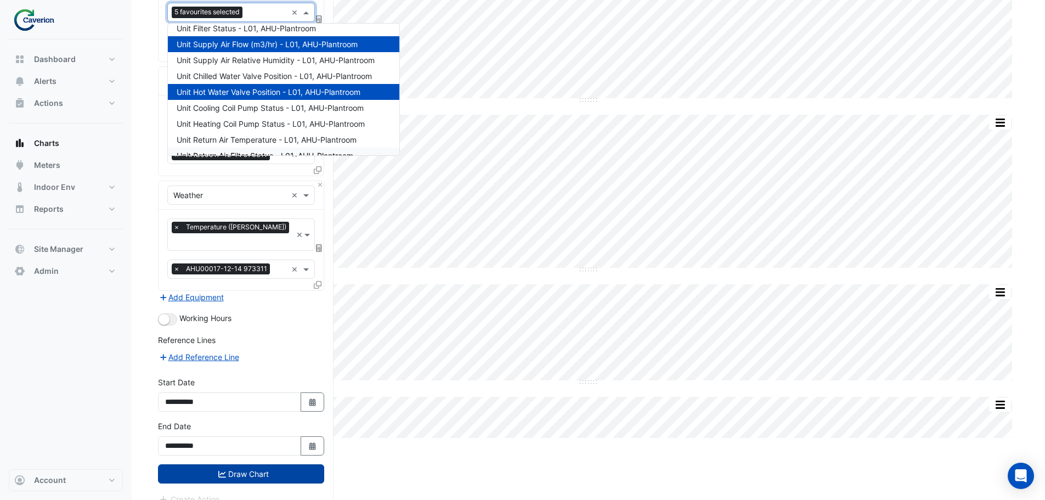
click at [195, 464] on button "Draw Chart" at bounding box center [241, 473] width 166 height 19
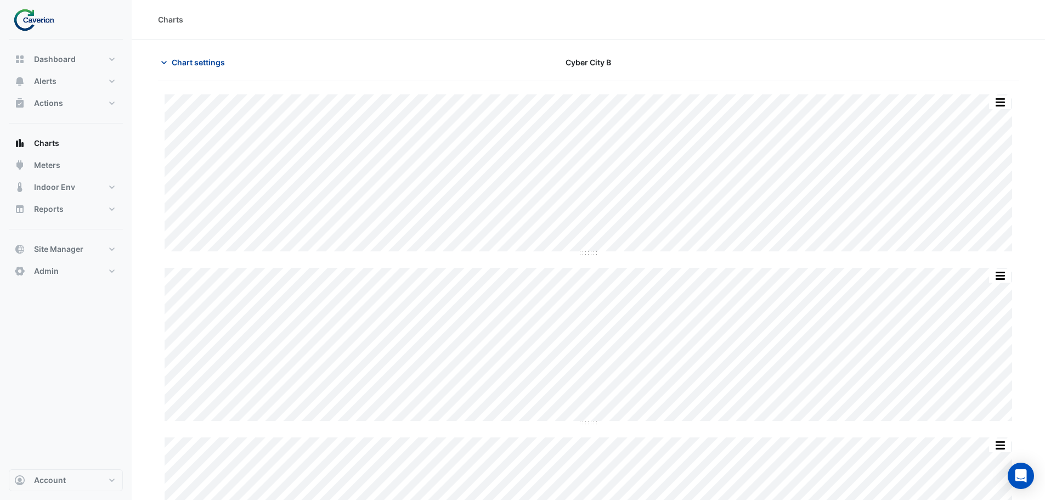
click at [178, 60] on span "Chart settings" at bounding box center [198, 62] width 53 height 12
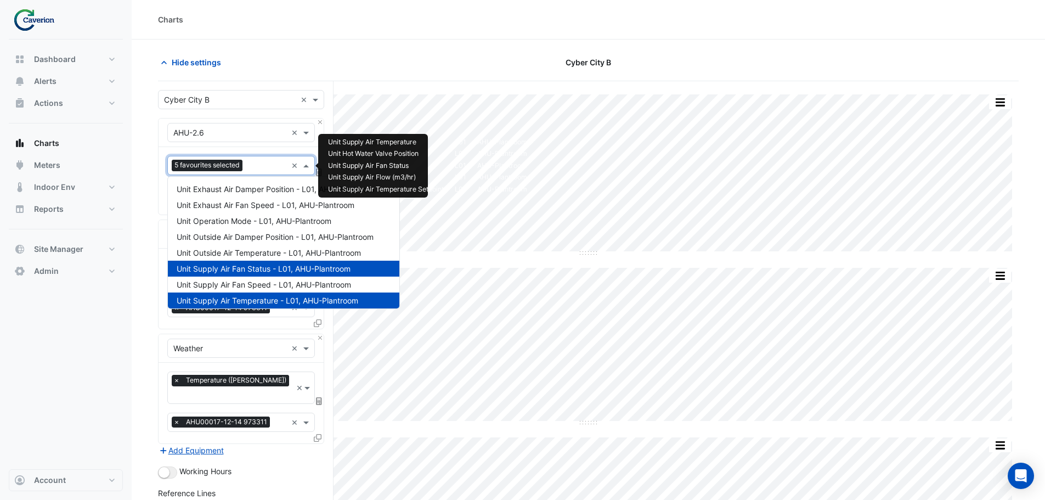
click at [258, 157] on div "Favourites 5 favourites selected" at bounding box center [227, 165] width 119 height 17
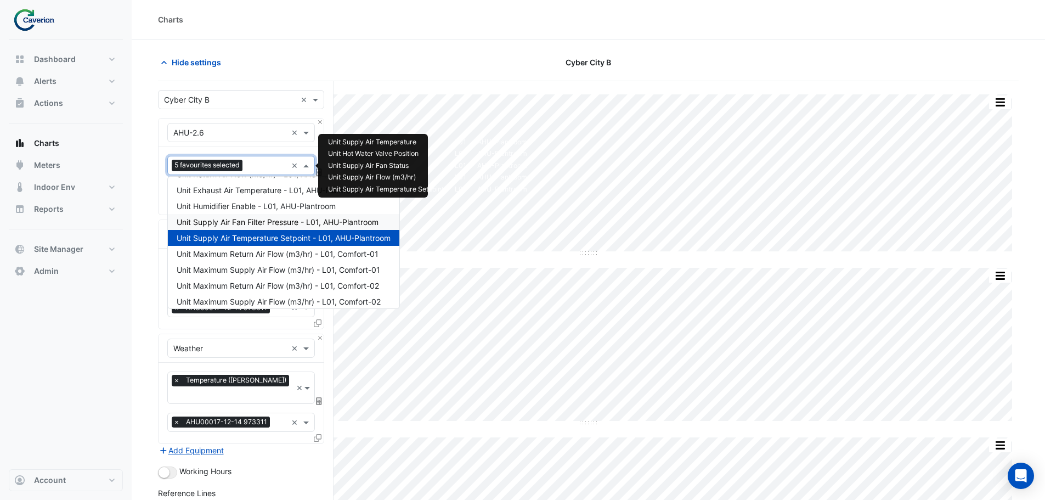
scroll to position [262, 0]
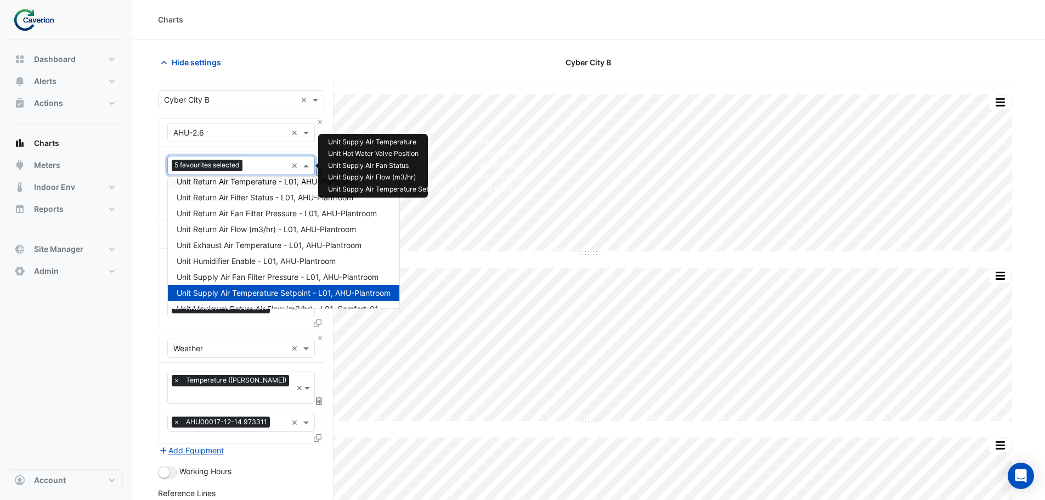
click at [250, 179] on span "Unit Return Air Temperature - L01, AHU-Plantroom" at bounding box center [267, 181] width 180 height 9
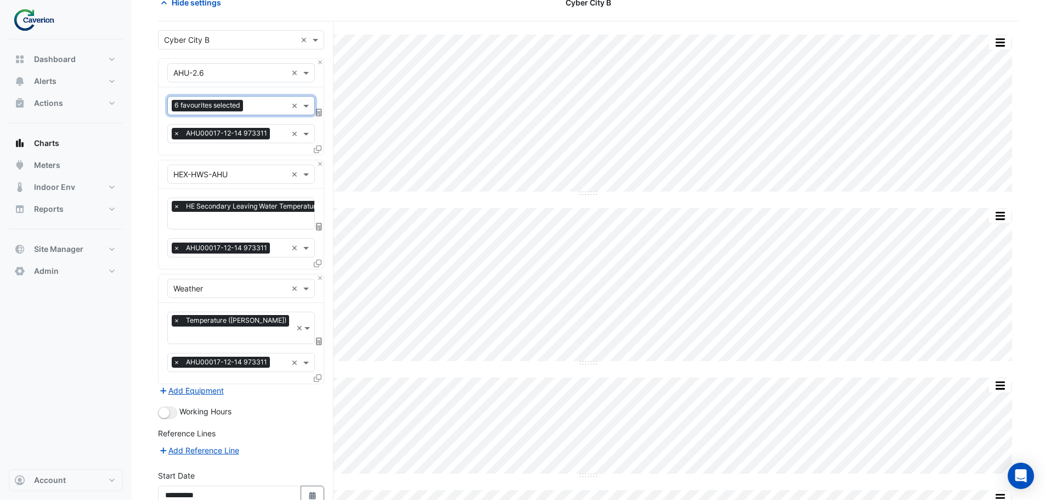
scroll to position [153, 0]
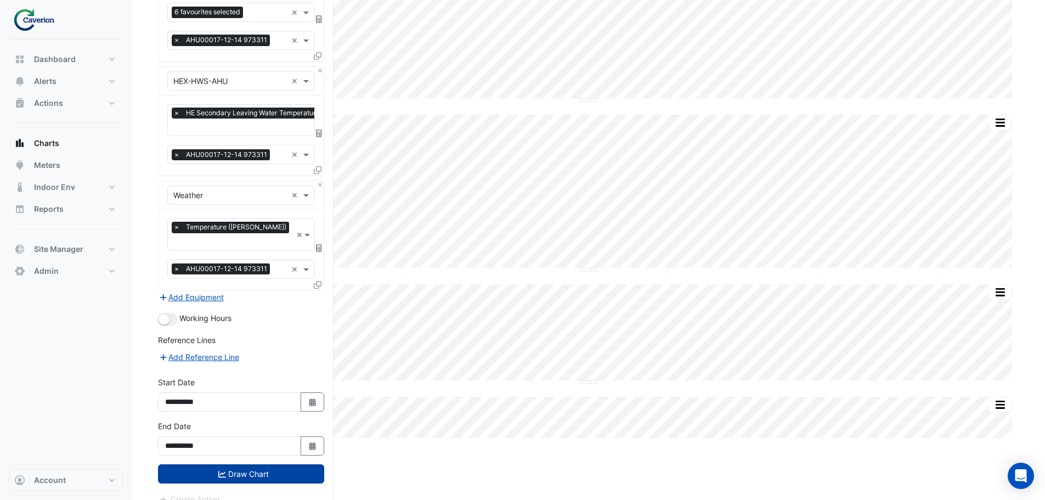
click at [251, 464] on button "Draw Chart" at bounding box center [241, 473] width 166 height 19
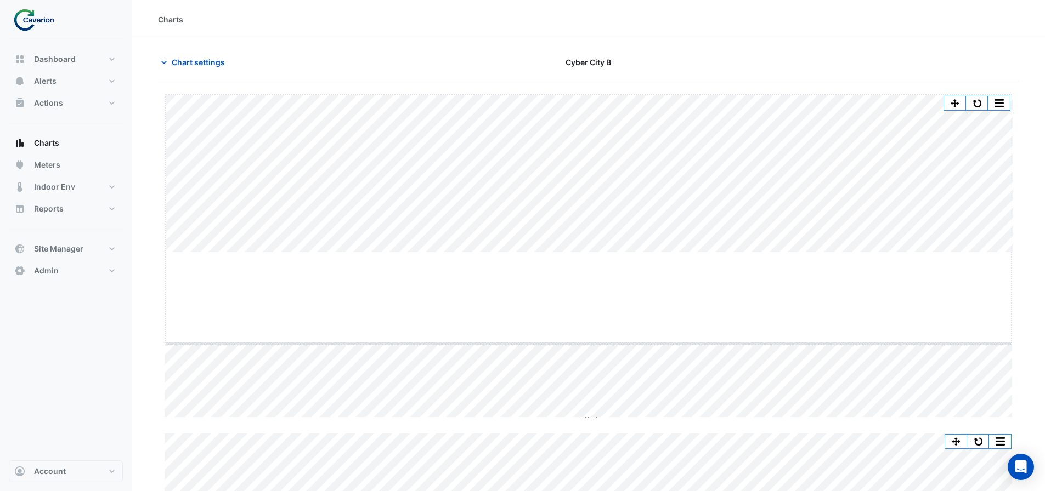
drag, startPoint x: 589, startPoint y: 252, endPoint x: 580, endPoint y: 345, distance: 93.6
